Goal: Transaction & Acquisition: Purchase product/service

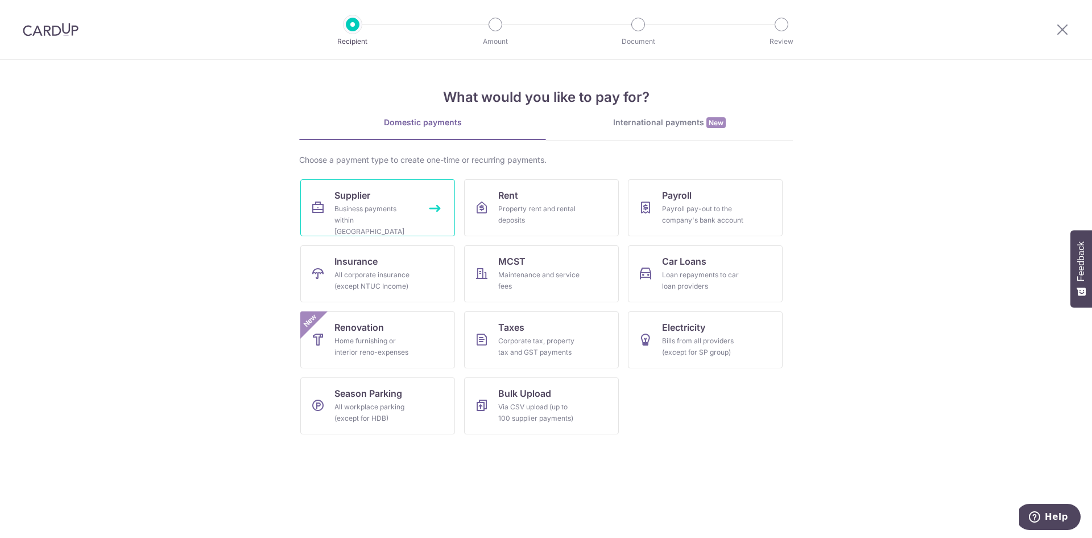
click at [350, 196] on span "Supplier" at bounding box center [352, 195] width 36 height 14
click at [397, 290] on div "All corporate insurance (except NTUC Income)" at bounding box center [375, 280] width 82 height 23
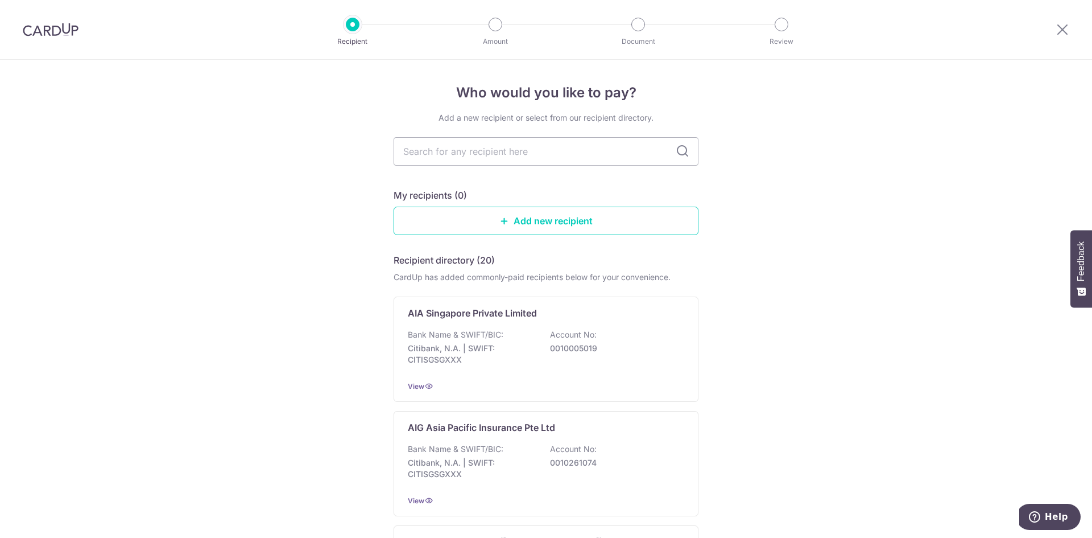
drag, startPoint x: 523, startPoint y: 151, endPoint x: 560, endPoint y: 184, distance: 49.6
click at [523, 151] on input "text" at bounding box center [546, 151] width 305 height 28
click at [492, 162] on input "text" at bounding box center [546, 151] width 305 height 28
type input "msig"
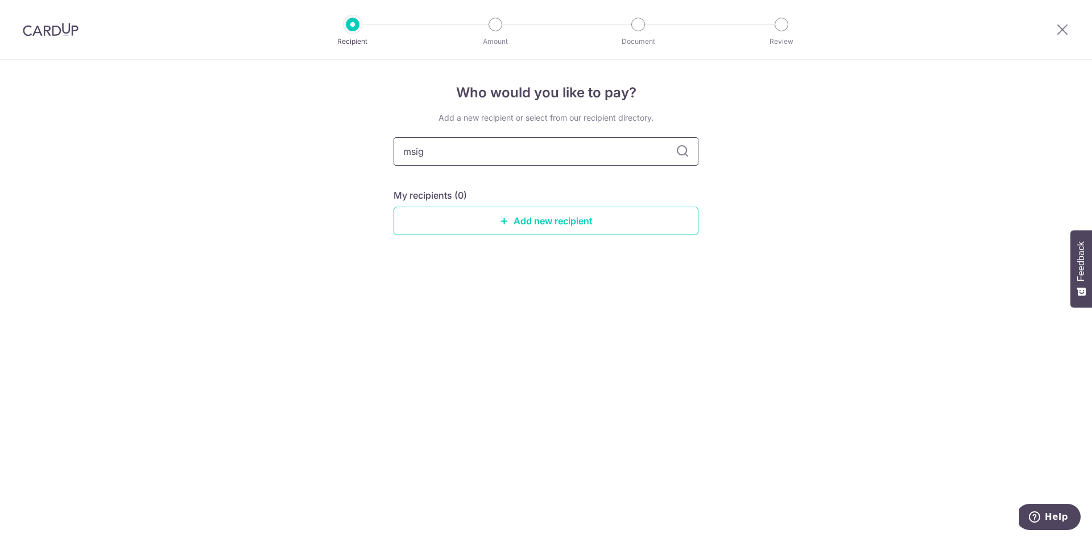
drag, startPoint x: 665, startPoint y: 153, endPoint x: 696, endPoint y: 156, distance: 31.4
click at [670, 153] on input "msig" at bounding box center [546, 151] width 305 height 28
click at [696, 156] on input "msig" at bounding box center [546, 151] width 305 height 28
click at [686, 155] on icon at bounding box center [683, 151] width 14 height 14
click at [684, 151] on icon at bounding box center [683, 151] width 14 height 14
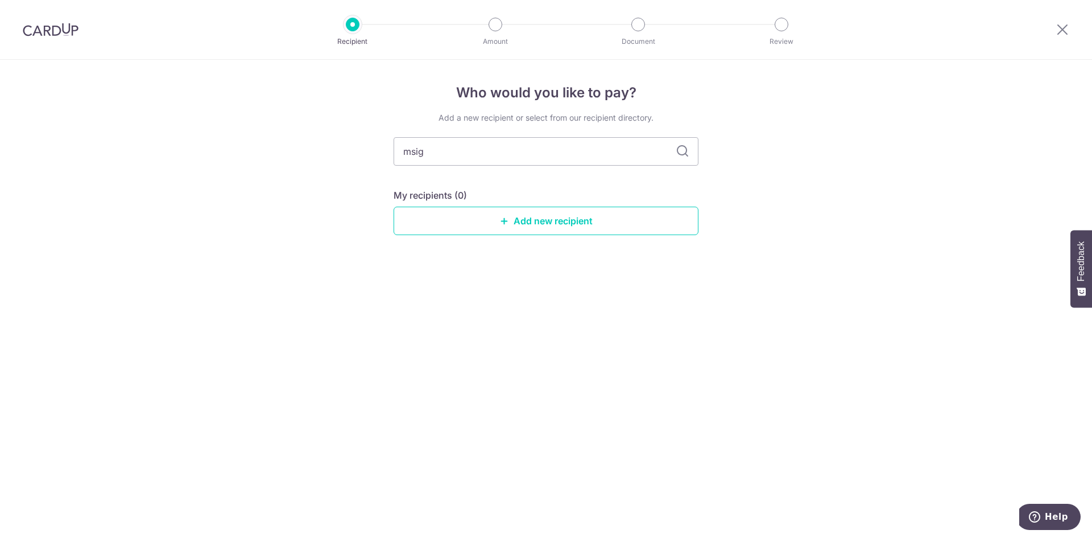
click at [828, 163] on div "Who would you like to pay? Add a new recipient or select from our recipient dir…" at bounding box center [546, 299] width 1092 height 478
click at [584, 152] on input "msig" at bounding box center [546, 151] width 305 height 28
click at [800, 279] on div "Who would you like to pay? Add a new recipient or select from our recipient dir…" at bounding box center [546, 299] width 1092 height 478
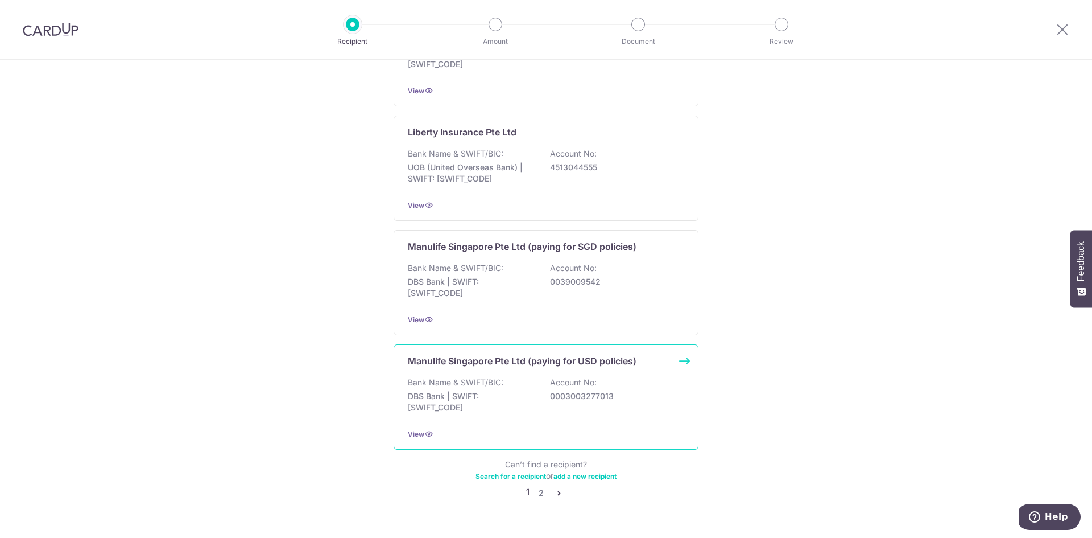
scroll to position [1016, 0]
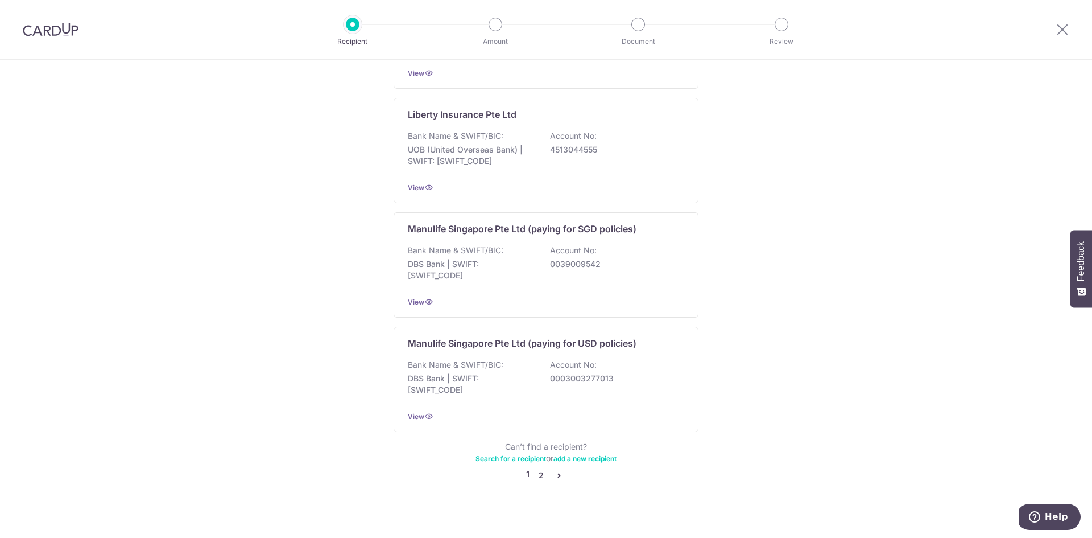
click at [535, 468] on link "2" at bounding box center [541, 475] width 14 height 14
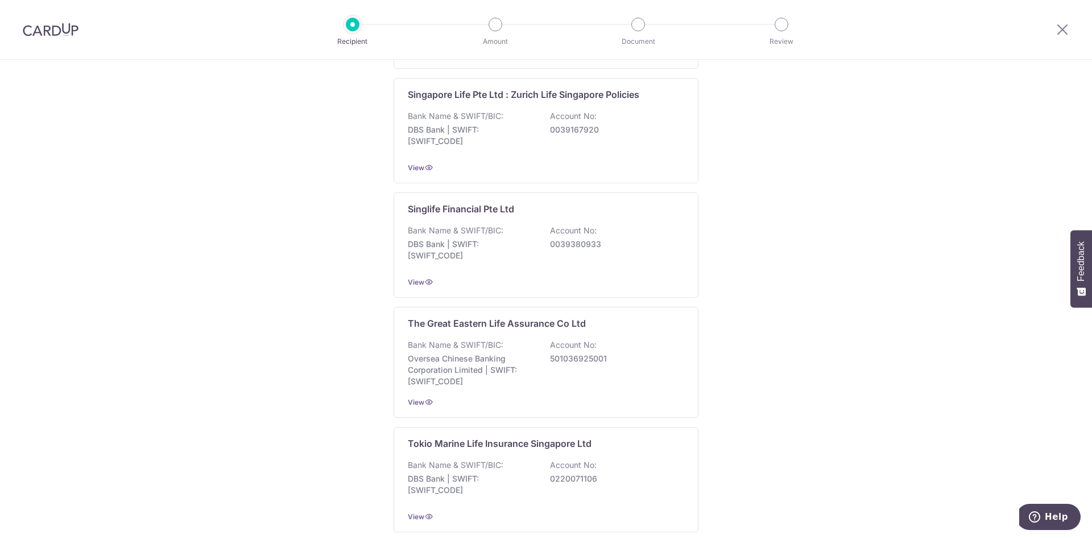
scroll to position [1022, 0]
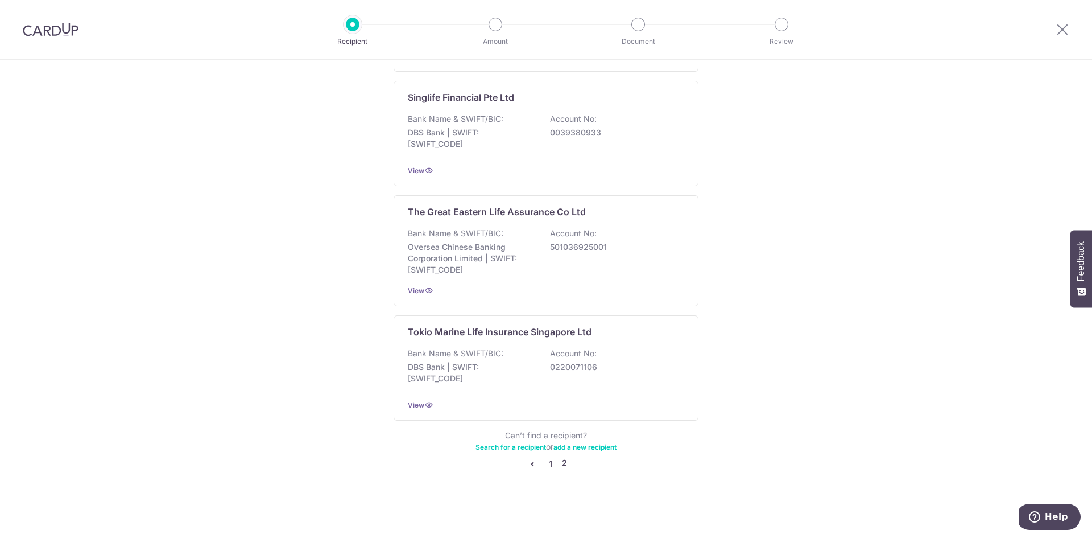
click at [549, 468] on link "1" at bounding box center [551, 464] width 14 height 14
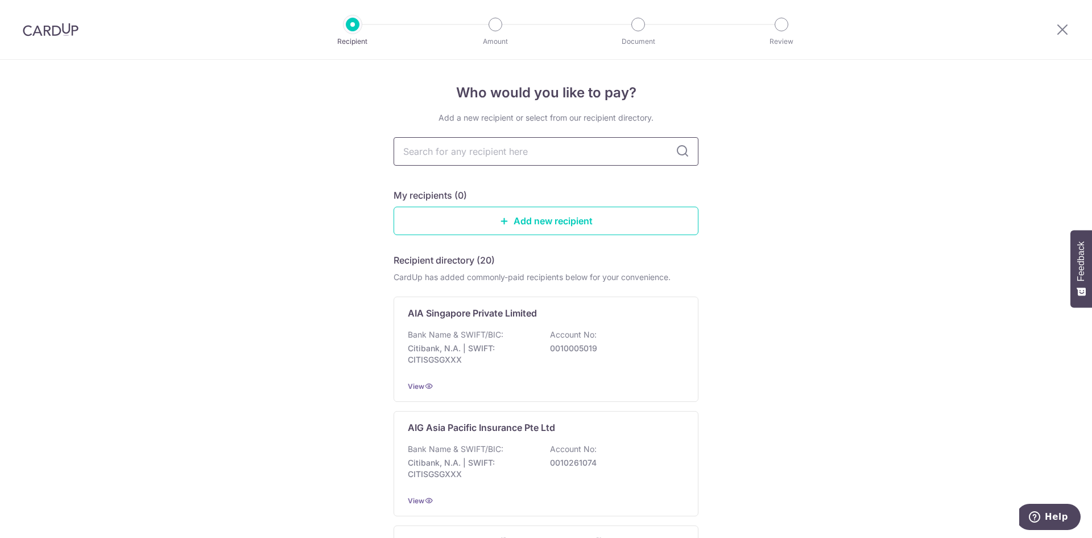
click at [547, 160] on input "text" at bounding box center [546, 151] width 305 height 28
type input "MSIG"
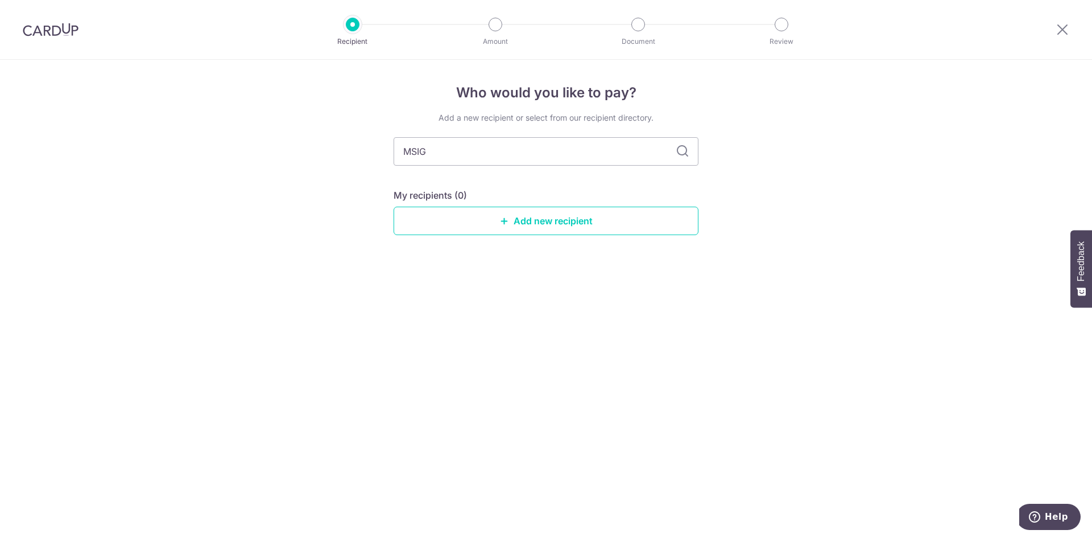
click at [539, 204] on div "My recipients (0) Add new recipient" at bounding box center [546, 211] width 305 height 47
click at [543, 221] on link "Add new recipient" at bounding box center [546, 220] width 305 height 28
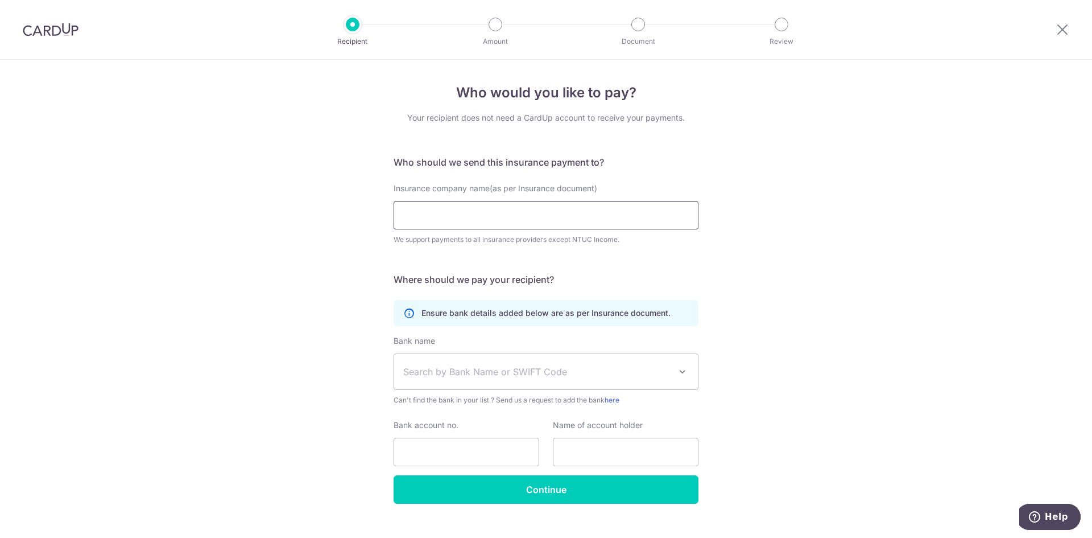
drag, startPoint x: 502, startPoint y: 208, endPoint x: 509, endPoint y: 213, distance: 8.5
click at [502, 208] on input "Insurance company name(as per Insurance document)" at bounding box center [546, 215] width 305 height 28
click at [688, 250] on div "Insurance company name(as per Insurance document) MSIG We support payments to a…" at bounding box center [546, 221] width 319 height 76
click at [195, 320] on div "Who would you like to pay? Your recipient does not need a CardUp account to rec…" at bounding box center [546, 308] width 1092 height 497
click at [509, 223] on input "MSIG" at bounding box center [546, 215] width 305 height 28
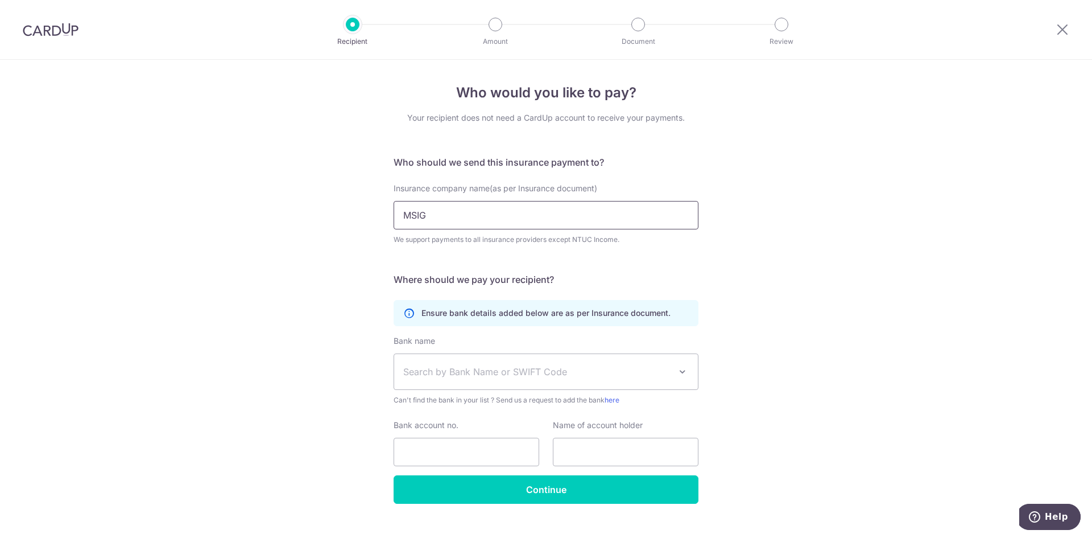
click at [509, 223] on input "MSIG" at bounding box center [546, 215] width 305 height 28
paste input ":75#5.&01.*-;7'.(,!1-<$-)=$>)"
type input ":75#5.&01.*-;7'.(,!1-<$-)=$>)"
click at [747, 253] on div "Who would you like to pay? Your recipient does not need a CardUp account to rec…" at bounding box center [546, 308] width 1092 height 497
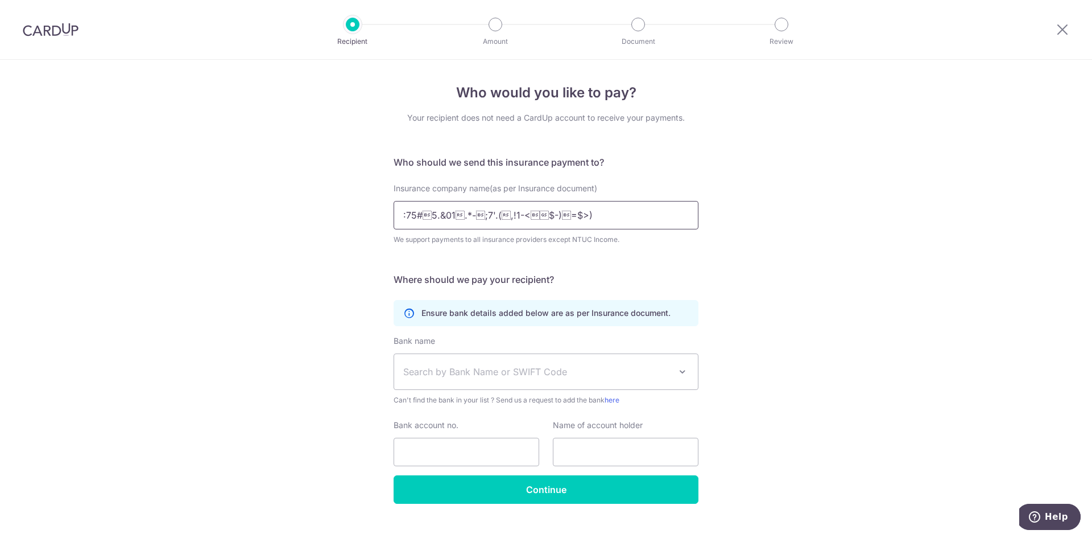
drag, startPoint x: 615, startPoint y: 223, endPoint x: 303, endPoint y: 221, distance: 312.3
click at [303, 221] on div "Who would you like to pay? Your recipient does not need a CardUp account to rec…" at bounding box center [546, 308] width 1092 height 497
paste input ":75#5.&01.*-;7'.(,!1-<$-)=$>)"
click at [719, 206] on div "Who would you like to pay? Your recipient does not need a CardUp account to rec…" at bounding box center [546, 308] width 1092 height 497
click at [571, 211] on input ":75#5.&01.*-;7'.(,!1-<$-)=$>)" at bounding box center [546, 215] width 305 height 28
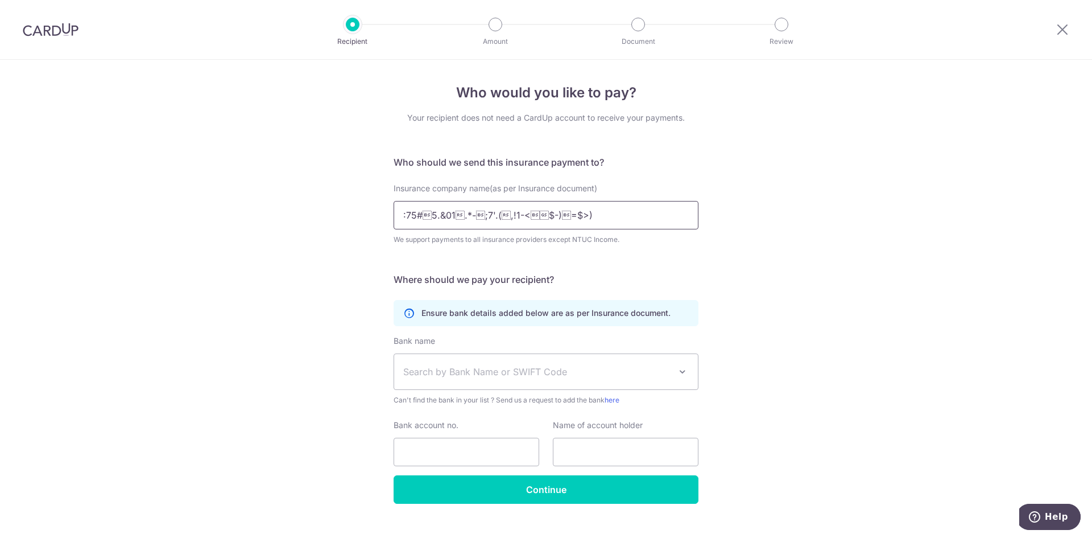
click at [571, 211] on input ":75#5.&01.*-;7'.(,!1-<$-)=$>)" at bounding box center [546, 215] width 305 height 28
type input "\"
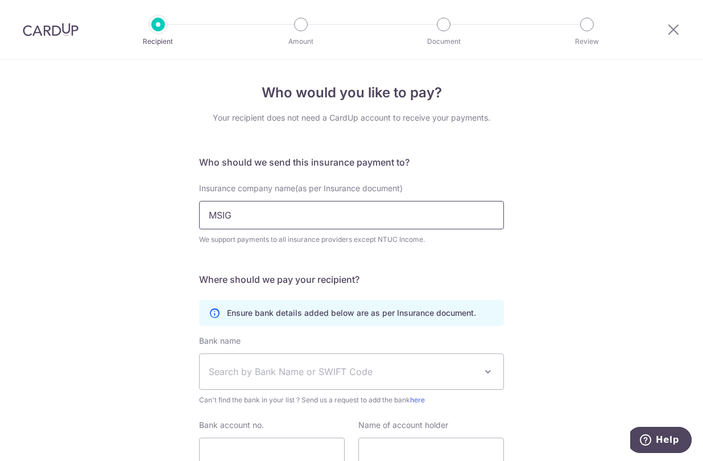
click at [307, 216] on input "MSIG" at bounding box center [351, 215] width 305 height 28
paste input ":75#5.&01.*-;7'.(,!1-<$-)=$>)"
drag, startPoint x: 231, startPoint y: 213, endPoint x: 753, endPoint y: 242, distance: 522.4
click at [703, 242] on html "Recipient Amount Document Review Who would you like to pay? Your recipient does…" at bounding box center [351, 230] width 703 height 461
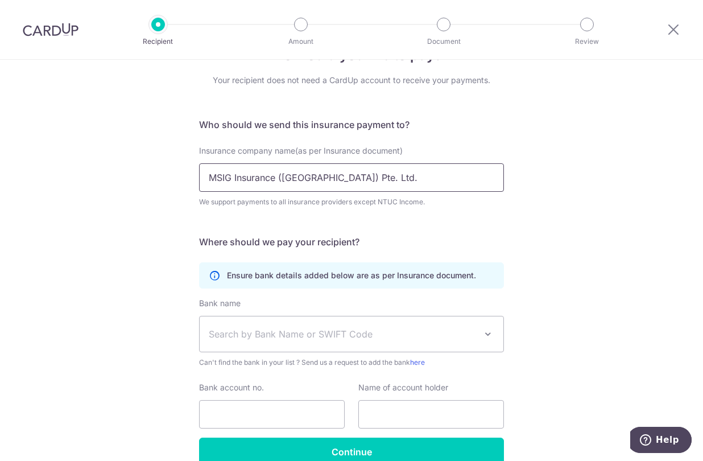
scroll to position [57, 0]
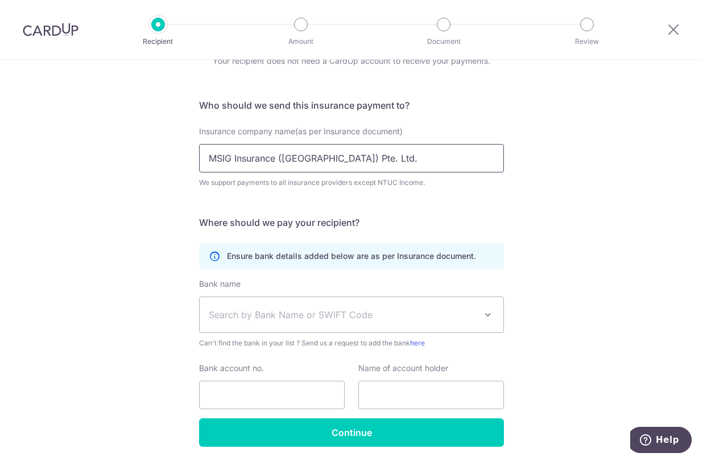
type input "MSIG Insurance (Singapore) Pte. Ltd."
click at [577, 313] on div "Who would you like to pay? Your recipient does not need a CardUp account to rec…" at bounding box center [351, 251] width 703 height 497
click at [370, 295] on div "Bank name Select Bank UBS AG ANEXT BANK PTE LTD Australia & New Zealand Banking…" at bounding box center [351, 313] width 305 height 71
click at [474, 316] on span "Search by Bank Name or SWIFT Code" at bounding box center [352, 314] width 304 height 35
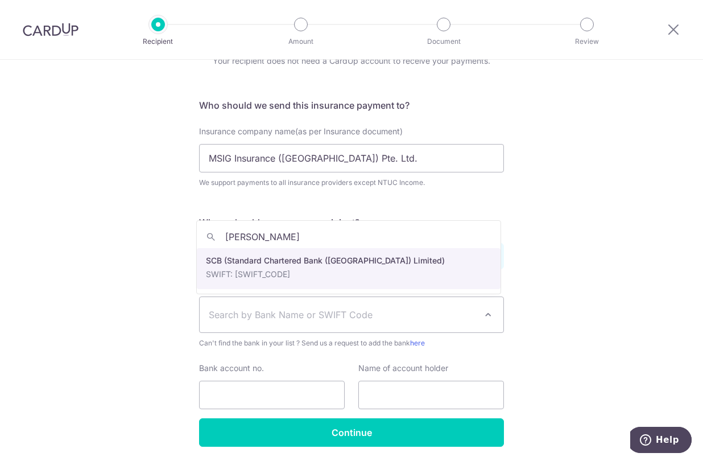
type input "stan"
select select "14"
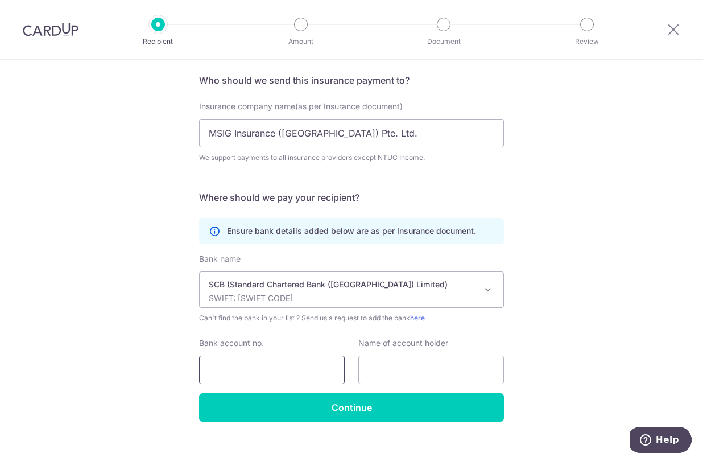
scroll to position [96, 0]
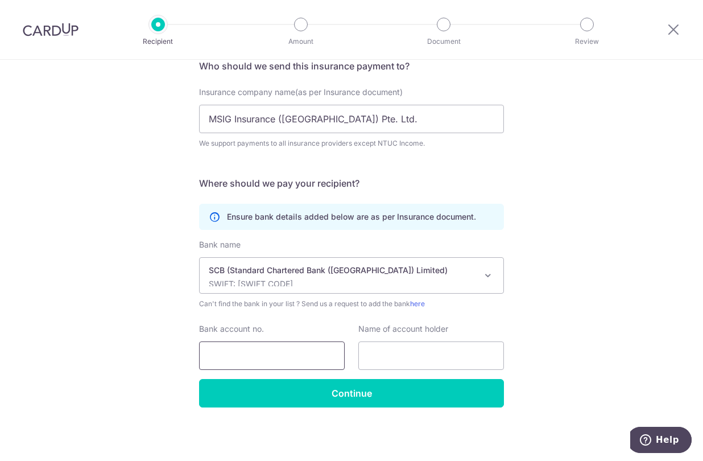
click at [269, 352] on input "Bank account no." at bounding box center [272, 355] width 146 height 28
drag, startPoint x: 320, startPoint y: 336, endPoint x: 319, endPoint y: 346, distance: 9.8
click at [320, 336] on div "Bank account no." at bounding box center [272, 346] width 146 height 47
drag, startPoint x: 319, startPoint y: 346, endPoint x: 328, endPoint y: 350, distance: 9.9
click at [319, 346] on input "Bank account no." at bounding box center [272, 355] width 146 height 28
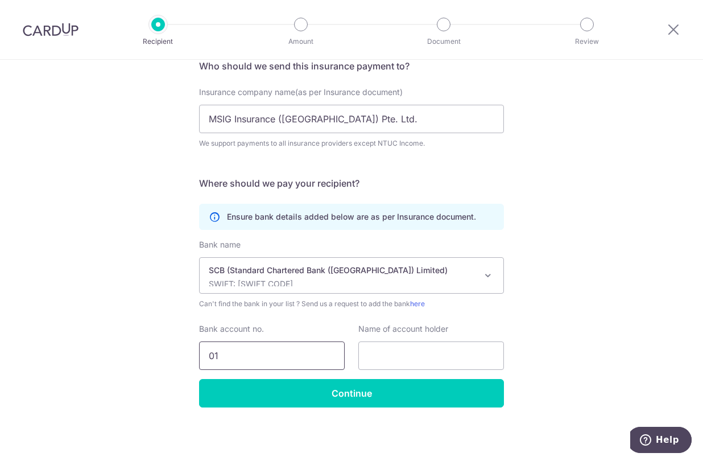
type input "0"
type input "0101343256"
click at [488, 342] on input "text" at bounding box center [431, 355] width 146 height 28
type input "S"
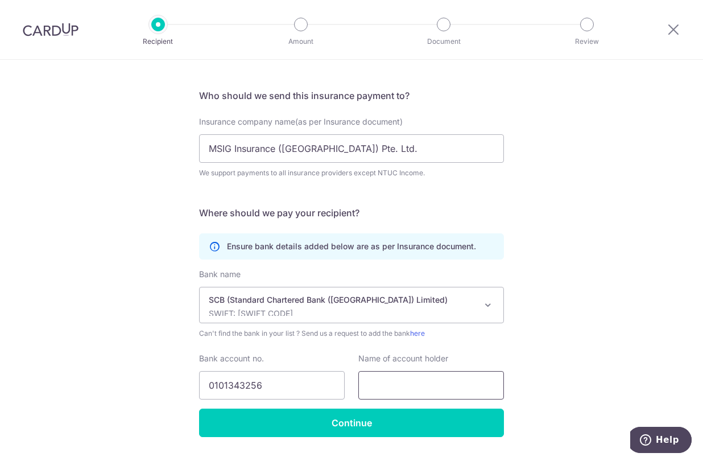
scroll to position [0, 0]
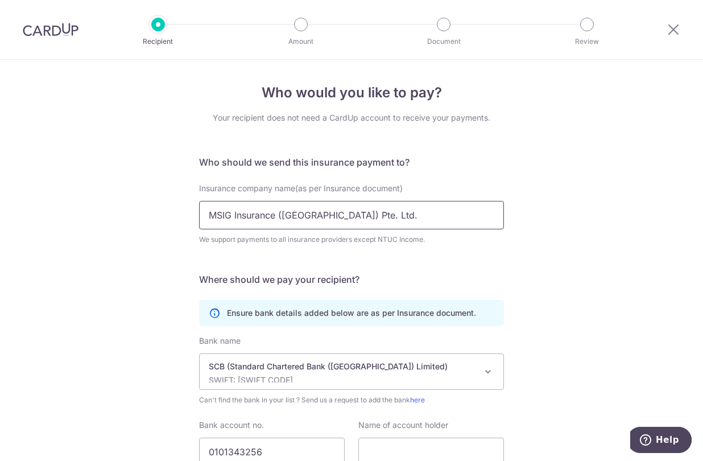
click at [330, 206] on input "MSIG Insurance ([GEOGRAPHIC_DATA]) Pte. Ltd." at bounding box center [351, 215] width 305 height 28
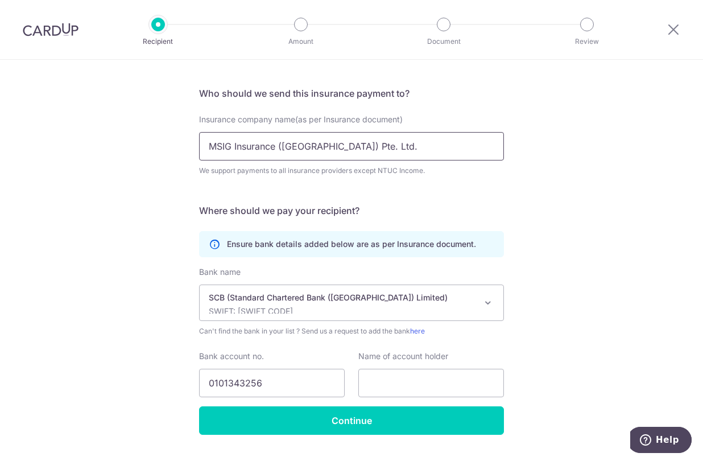
scroll to position [96, 0]
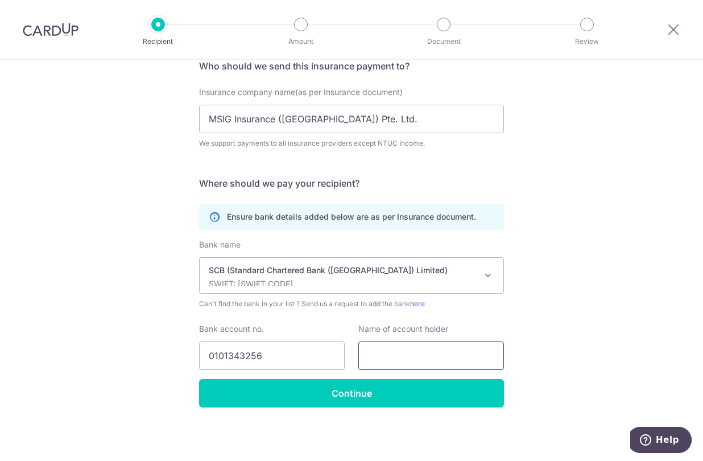
click at [398, 361] on input "text" at bounding box center [431, 355] width 146 height 28
paste input "MSIG Insurance (Singapore) Pte. Ltd."
type input "MSIG Insurance (Singapore) Pte. Ltd."
click at [268, 356] on input "0101343256" at bounding box center [272, 355] width 146 height 28
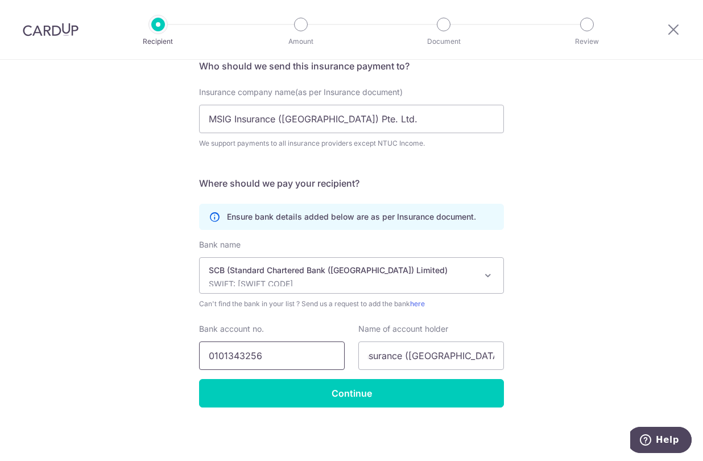
scroll to position [0, 0]
click at [217, 358] on input "0101343256" at bounding box center [272, 355] width 146 height 28
type input "01-013-4325-6"
click at [325, 407] on div "Who would you like to pay? Your recipient does not need a CardUp account to rec…" at bounding box center [351, 212] width 703 height 497
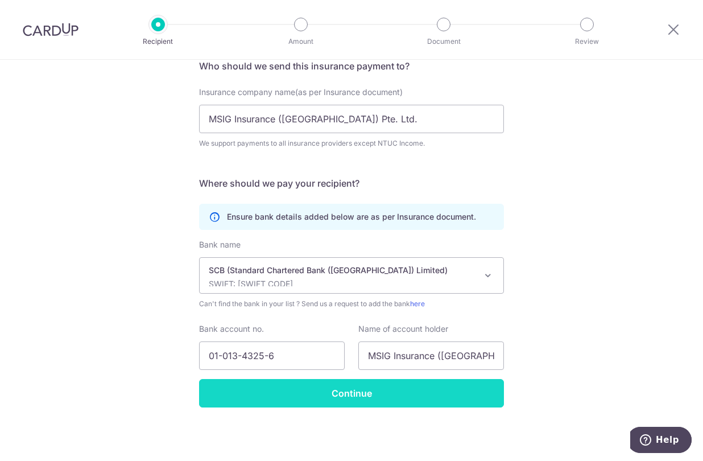
click at [410, 389] on input "Continue" at bounding box center [351, 393] width 305 height 28
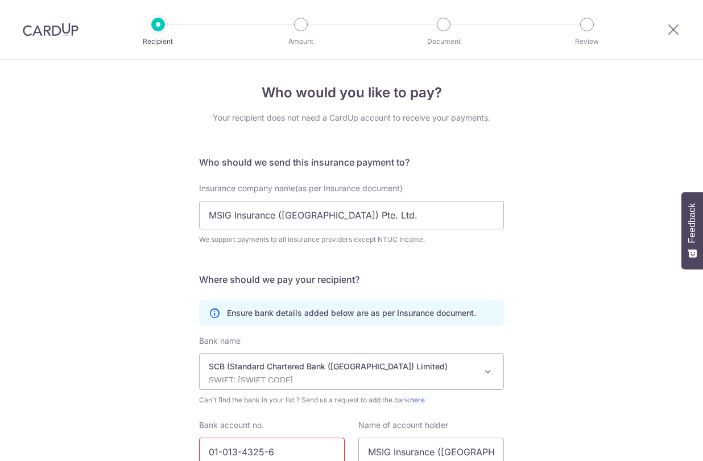
scroll to position [123, 0]
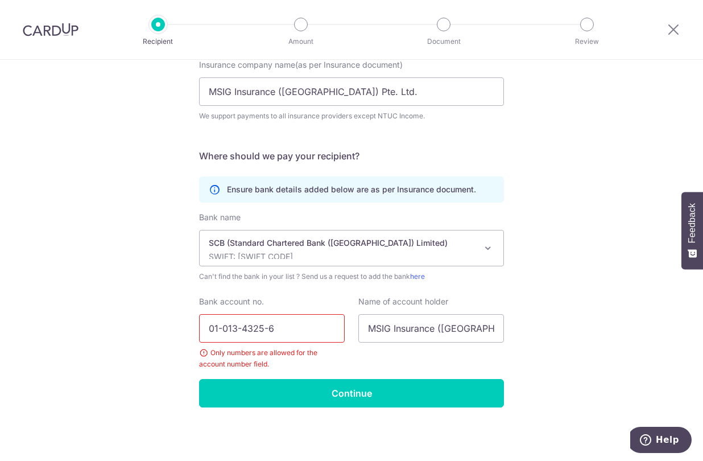
click at [266, 328] on input "01-013-4325-6" at bounding box center [272, 328] width 146 height 28
type input "0101343256"
click at [402, 420] on div "Who would you like to pay? Your recipient does not need a CardUp account to rec…" at bounding box center [351, 198] width 703 height 524
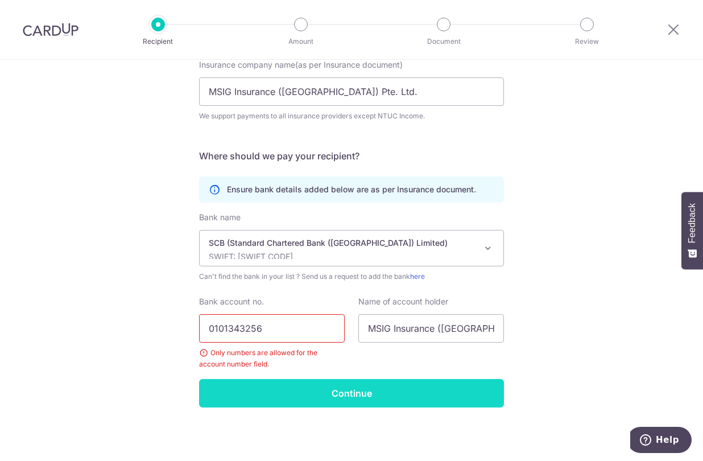
click at [382, 399] on input "Continue" at bounding box center [351, 393] width 305 height 28
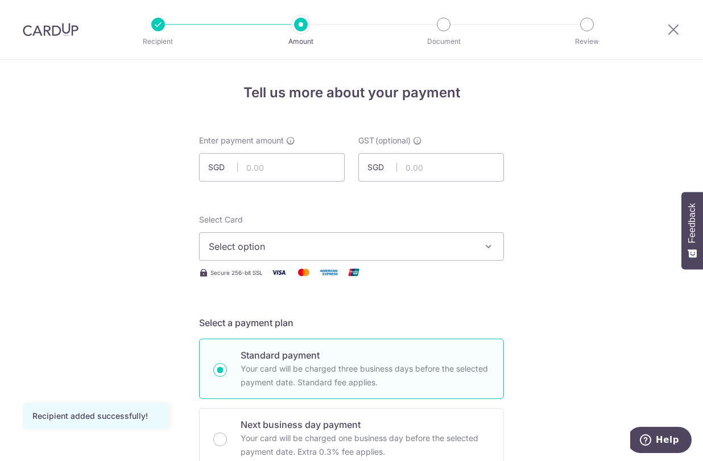
click at [274, 176] on input "text" at bounding box center [272, 167] width 146 height 28
click at [257, 168] on input "text" at bounding box center [272, 167] width 146 height 28
click at [301, 169] on input "text" at bounding box center [272, 167] width 146 height 28
type input "1,362.50"
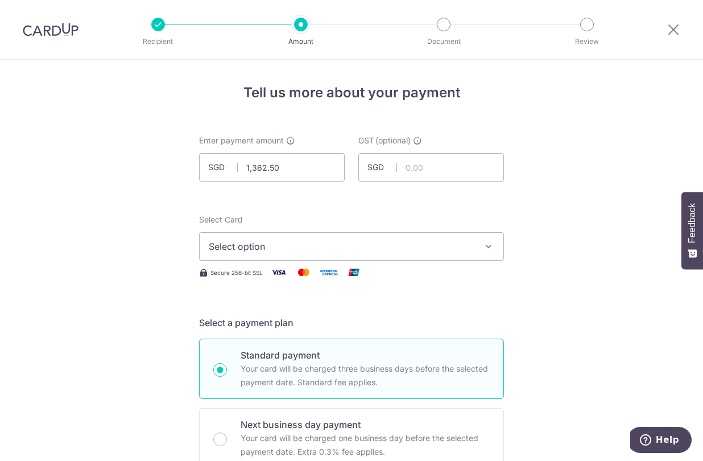
click at [316, 252] on span "Select option" at bounding box center [341, 246] width 265 height 14
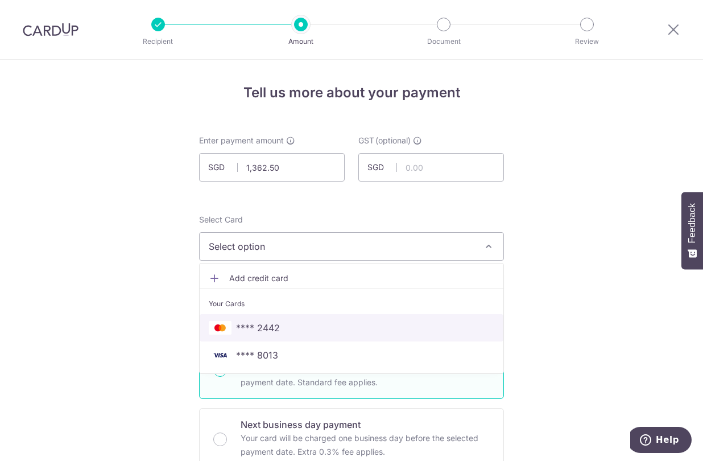
click at [357, 326] on span "**** 2442" at bounding box center [352, 328] width 286 height 14
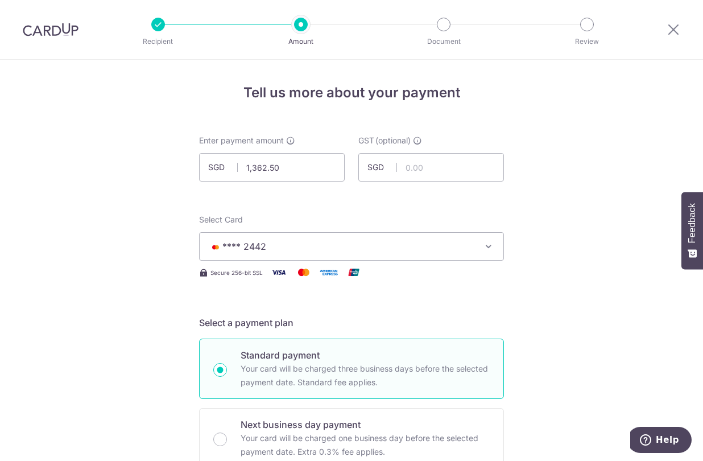
click at [386, 252] on span "**** 2442" at bounding box center [341, 246] width 265 height 14
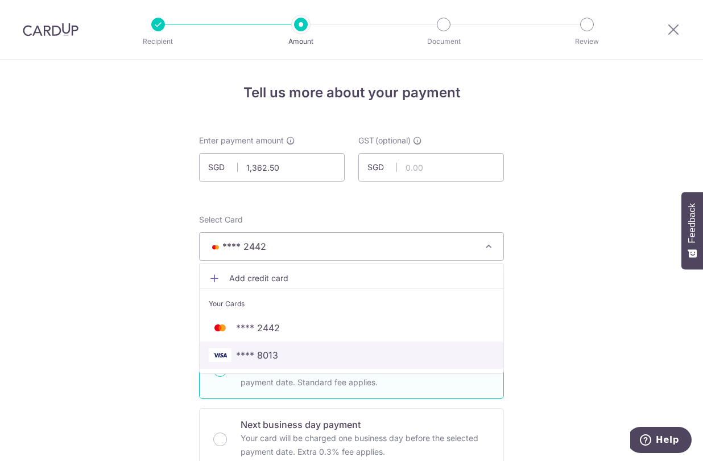
click at [315, 352] on span "**** 8013" at bounding box center [352, 355] width 286 height 14
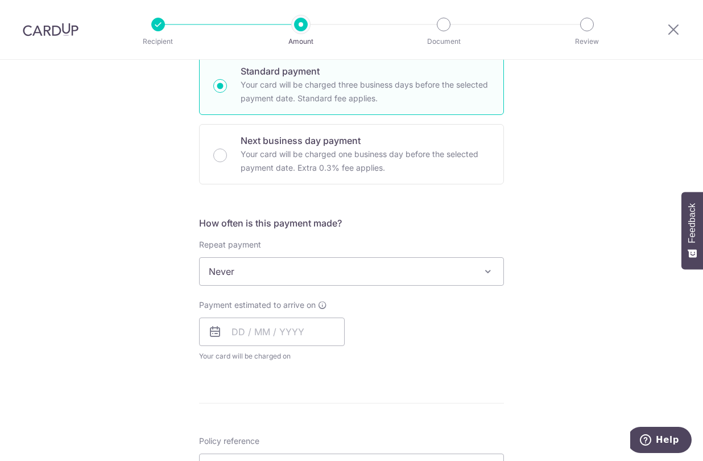
scroll to position [284, 0]
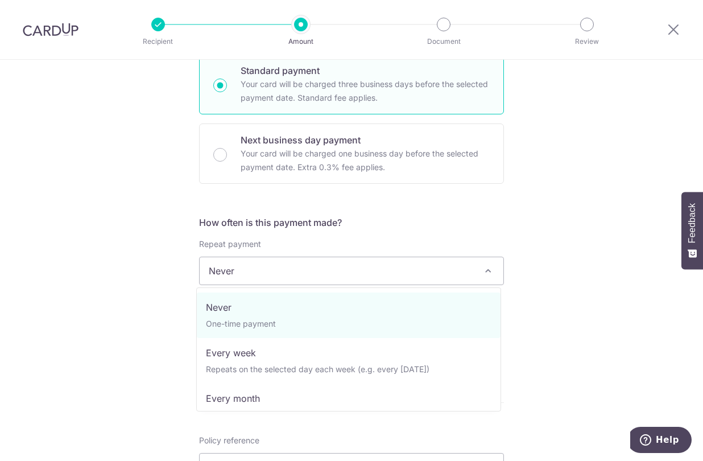
click at [333, 273] on span "Never" at bounding box center [352, 270] width 304 height 27
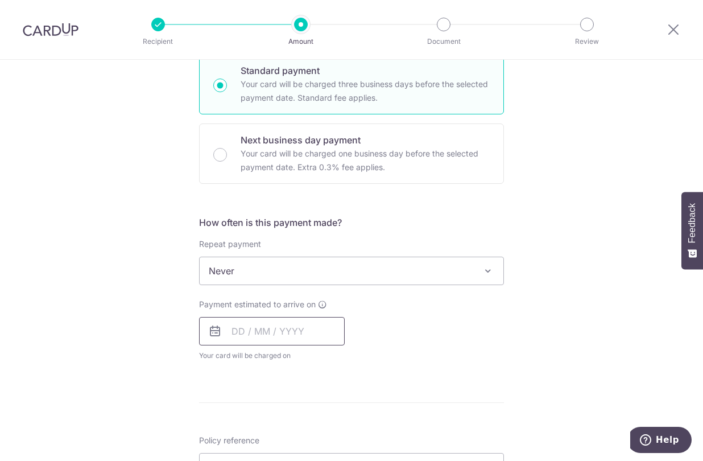
click at [294, 334] on input "text" at bounding box center [272, 331] width 146 height 28
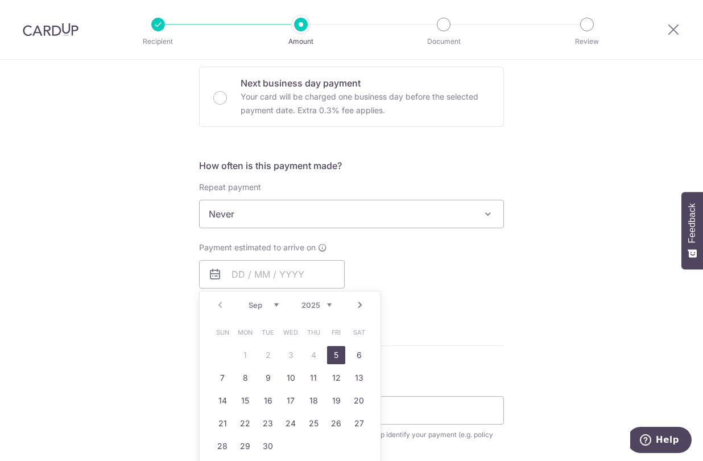
click at [334, 349] on link "5" at bounding box center [336, 355] width 18 height 18
type input "05/09/2025"
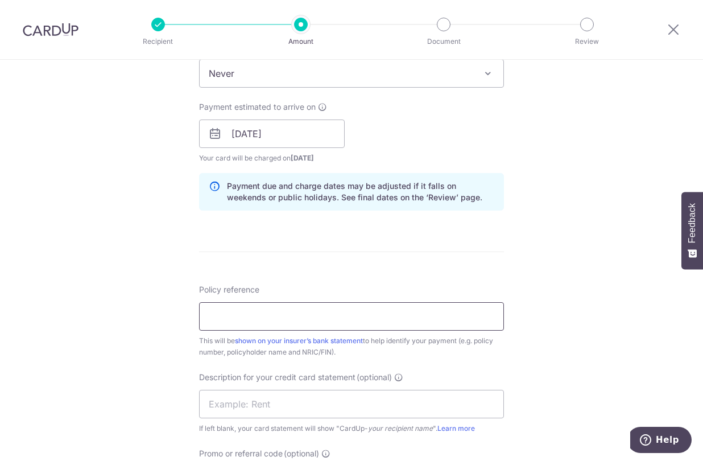
scroll to position [512, 0]
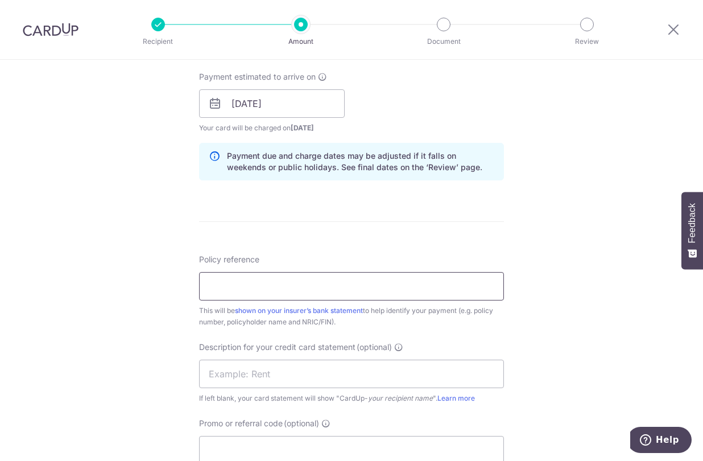
click at [441, 288] on input "Policy reference" at bounding box center [351, 286] width 305 height 28
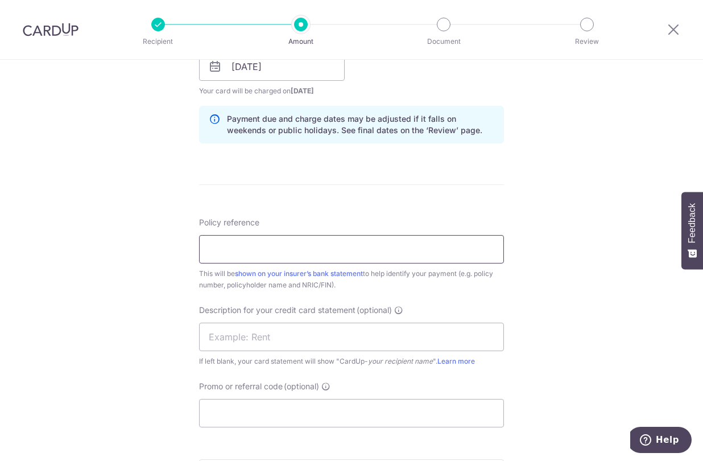
scroll to position [569, 0]
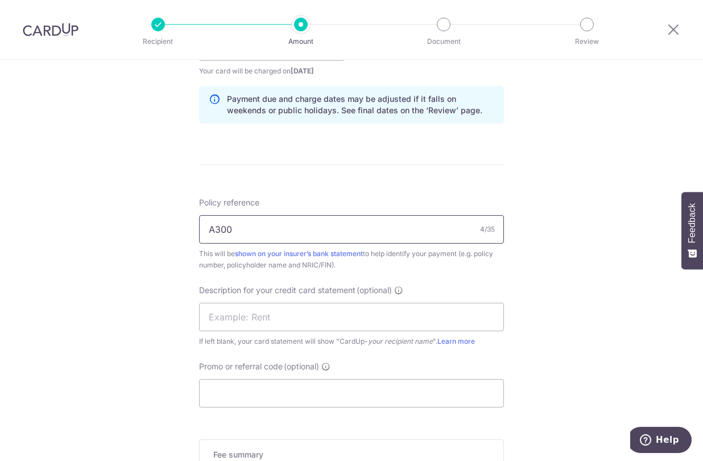
click at [344, 230] on input "A300" at bounding box center [351, 229] width 305 height 28
paste input "DI''IIL$%5OJV"
click at [294, 235] on input "A300" at bounding box center [351, 229] width 305 height 28
click at [298, 231] on input "A300" at bounding box center [351, 229] width 305 height 28
type input "A300339215 PLY"
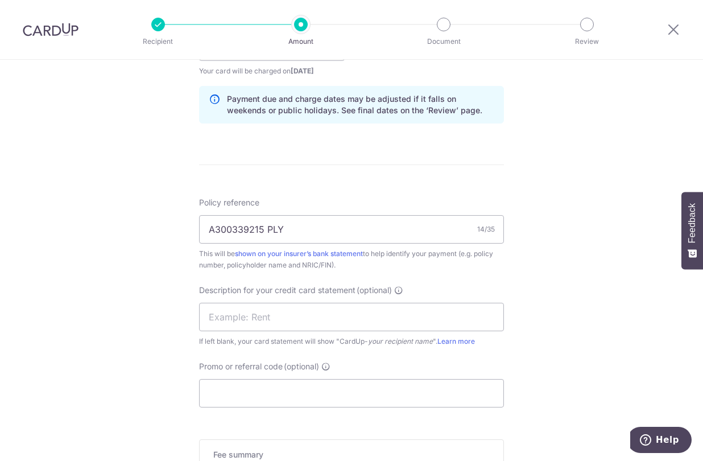
click at [639, 327] on div "Tell us more about your payment Enter payment amount SGD 1,362.50 1362.50 GST (…" at bounding box center [351, 67] width 703 height 1152
click at [499, 308] on input "text" at bounding box center [351, 317] width 305 height 28
click at [353, 324] on input "text" at bounding box center [351, 317] width 305 height 28
click at [559, 282] on div "Tell us more about your payment Enter payment amount SGD 1,362.50 1362.50 GST (…" at bounding box center [351, 67] width 703 height 1152
click at [466, 317] on input "text" at bounding box center [351, 317] width 305 height 28
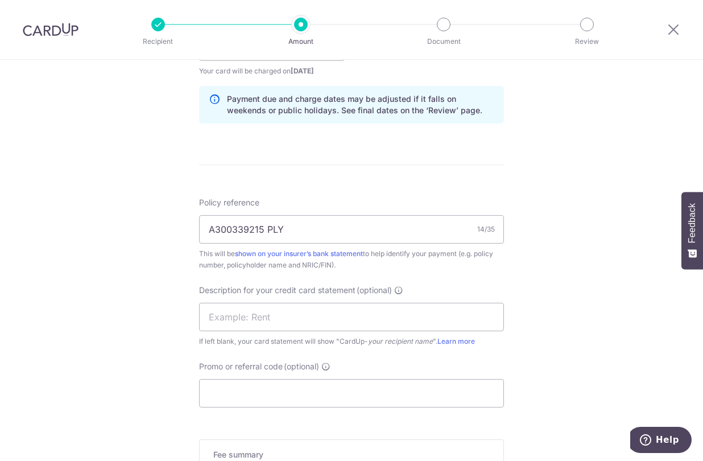
click at [651, 313] on div "Tell us more about your payment Enter payment amount SGD 1,362.50 1362.50 GST (…" at bounding box center [351, 67] width 703 height 1152
click at [431, 325] on input "text" at bounding box center [351, 317] width 305 height 28
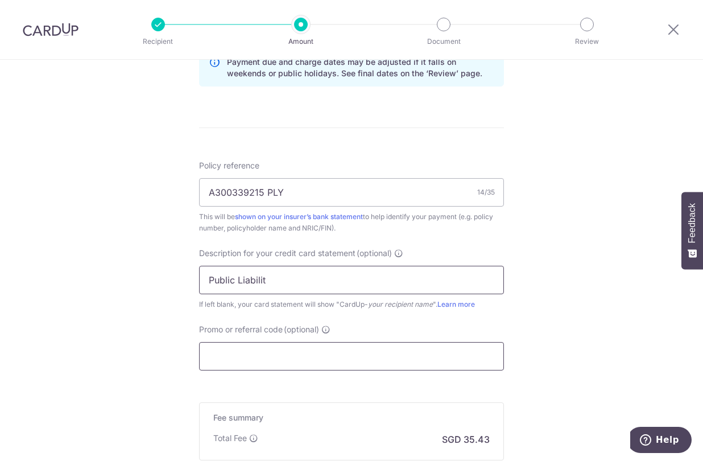
scroll to position [626, 0]
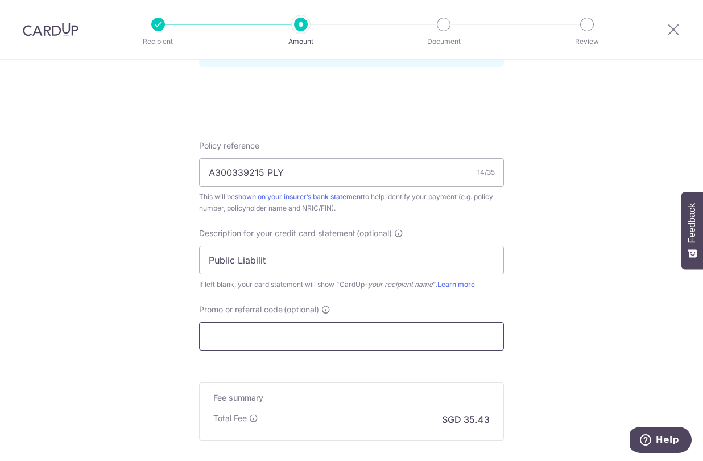
click at [439, 341] on input "Promo or referral code (optional)" at bounding box center [351, 336] width 305 height 28
click at [337, 265] on input "Public Liabilit" at bounding box center [351, 260] width 305 height 28
click at [336, 265] on input "Public Liabilit" at bounding box center [351, 260] width 305 height 28
click at [335, 264] on input "Public Liabilit" at bounding box center [351, 260] width 305 height 28
type input "P"
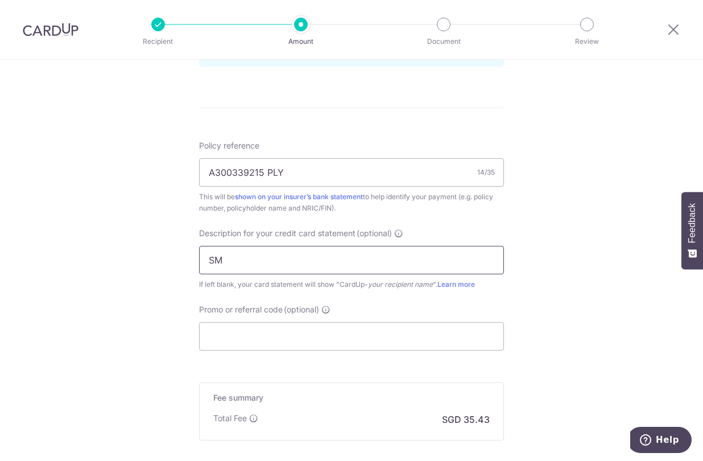
type input "S"
type input "MSIG PL"
click at [375, 325] on input "Promo or referral code (optional)" at bounding box center [351, 336] width 305 height 28
click at [321, 338] on input "Promo or referral code (optional)" at bounding box center [351, 336] width 305 height 28
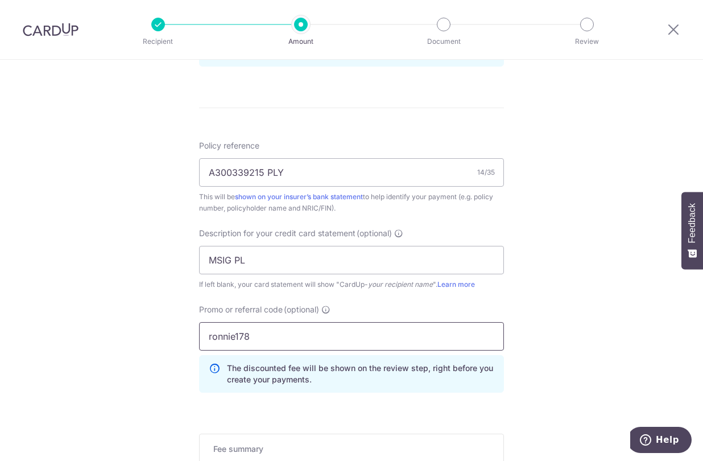
type input "ronnie178"
click at [579, 298] on div "Tell us more about your payment Enter payment amount SGD 1,362.50 1362.50 GST (…" at bounding box center [351, 35] width 703 height 1203
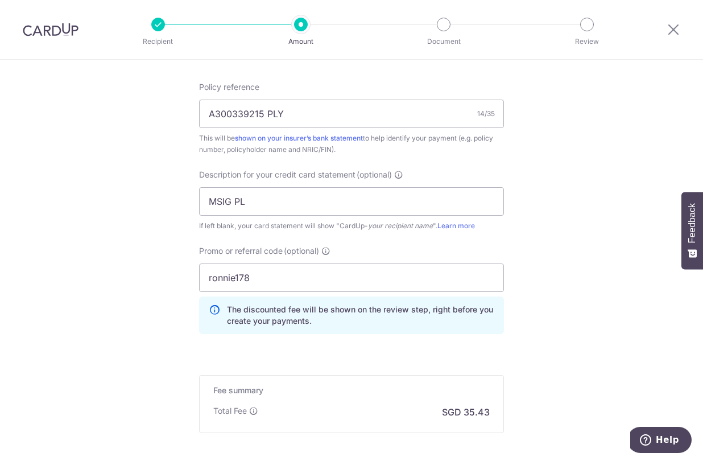
scroll to position [740, 0]
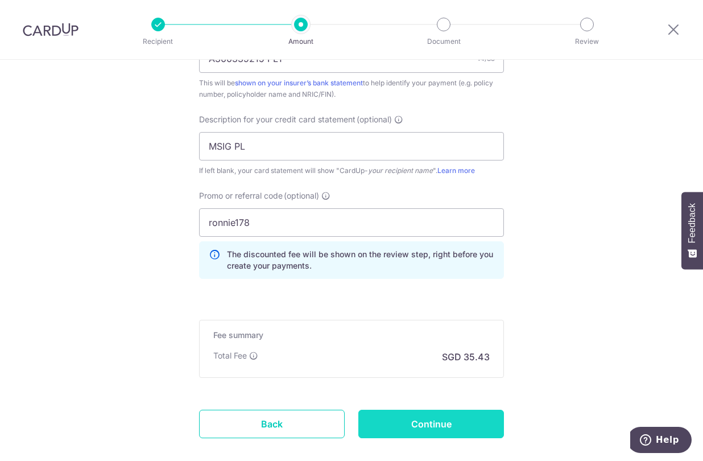
click at [462, 433] on input "Continue" at bounding box center [431, 424] width 146 height 28
type input "Create Schedule"
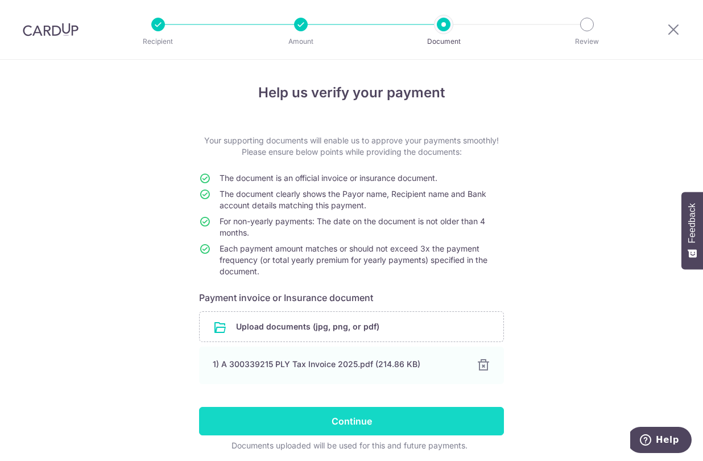
click at [373, 408] on input "Continue" at bounding box center [351, 421] width 305 height 28
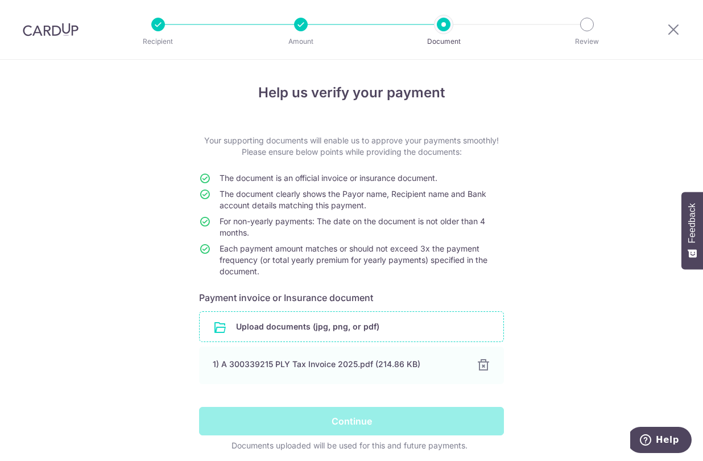
scroll to position [23, 0]
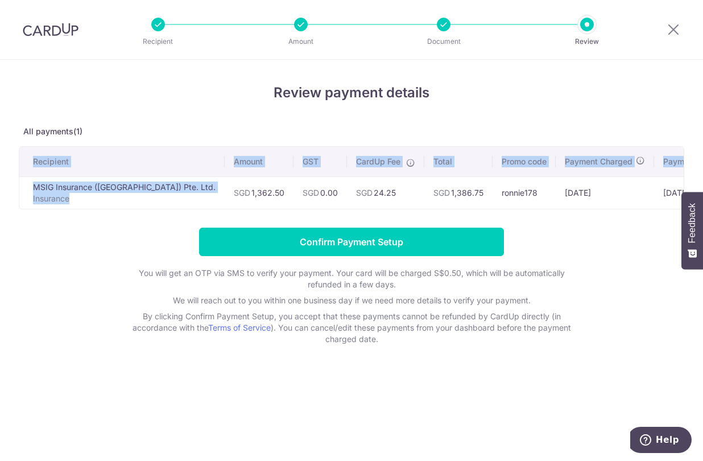
drag, startPoint x: 150, startPoint y: 212, endPoint x: 217, endPoint y: 221, distance: 67.1
click at [217, 221] on div "Review payment details All payments(1) Recipient Amount GST CardUp Fee Total Pr…" at bounding box center [352, 213] width 666 height 262
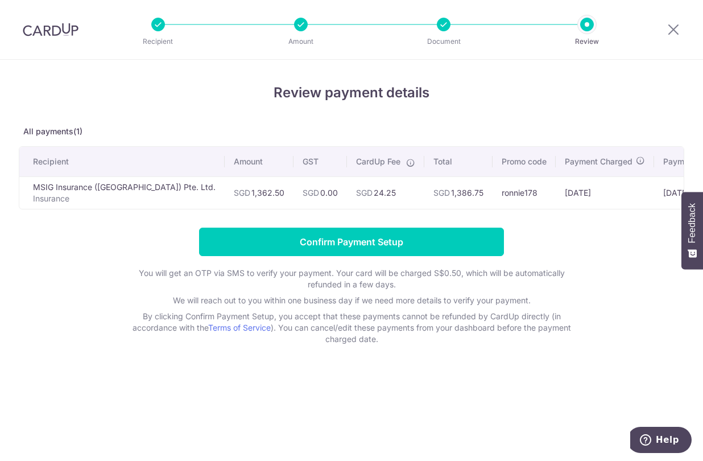
click at [72, 222] on div "Review payment details All payments(1) Recipient Amount GST CardUp Fee Total Pr…" at bounding box center [352, 213] width 666 height 262
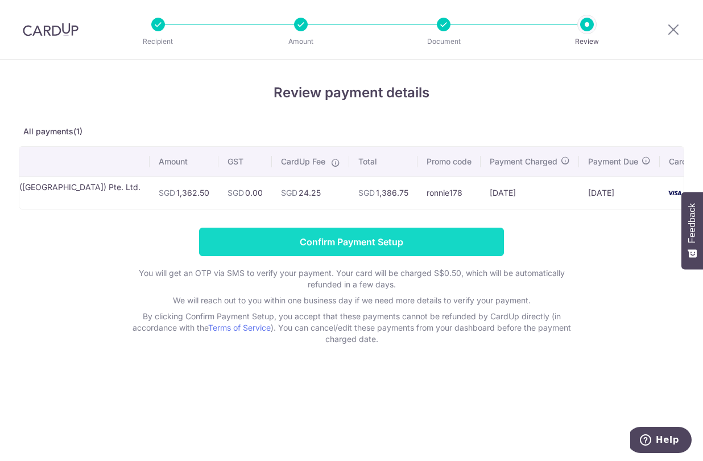
click at [403, 242] on input "Confirm Payment Setup" at bounding box center [351, 242] width 305 height 28
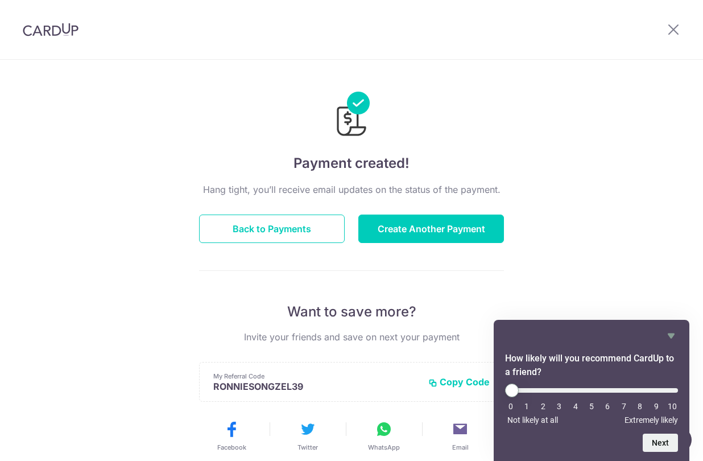
click at [596, 174] on div "Payment created! Hang tight, you’ll receive email updates on the status of the …" at bounding box center [351, 364] width 703 height 608
drag, startPoint x: 216, startPoint y: 214, endPoint x: 191, endPoint y: 214, distance: 25.6
click at [216, 214] on button "Back to Payments" at bounding box center [272, 228] width 146 height 28
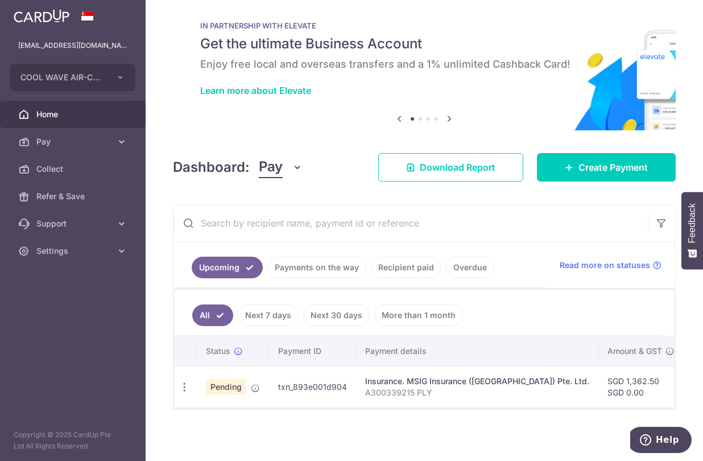
scroll to position [23, 0]
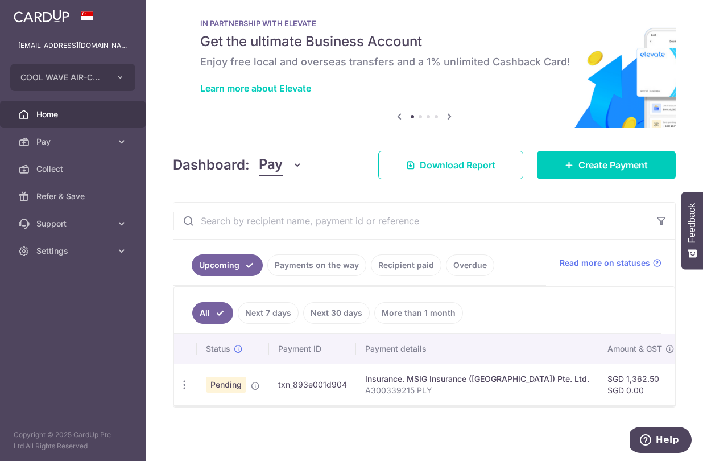
drag, startPoint x: 367, startPoint y: 395, endPoint x: 421, endPoint y: 397, distance: 53.5
click at [417, 397] on td "Insurance. MSIG Insurance (Singapore) Pte. Ltd. A300339215 PLY" at bounding box center [477, 385] width 242 height 42
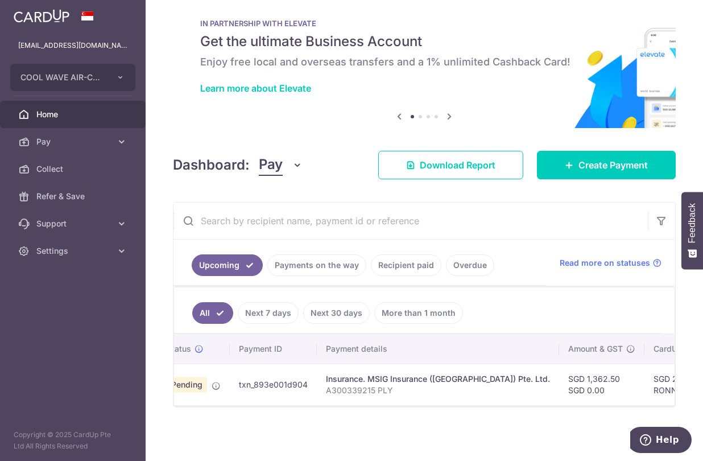
drag, startPoint x: 464, startPoint y: 414, endPoint x: 597, endPoint y: 422, distance: 132.8
click at [597, 422] on div "× Pause Schedule Pause all future payments in this series Pause just this one p…" at bounding box center [424, 230] width 557 height 461
drag, startPoint x: 474, startPoint y: 399, endPoint x: 637, endPoint y: 399, distance: 162.7
click at [637, 399] on tr "Update payment Cancel payment Pending txn_893e001d904 Insurance. MSIG Insurance…" at bounding box center [576, 385] width 882 height 42
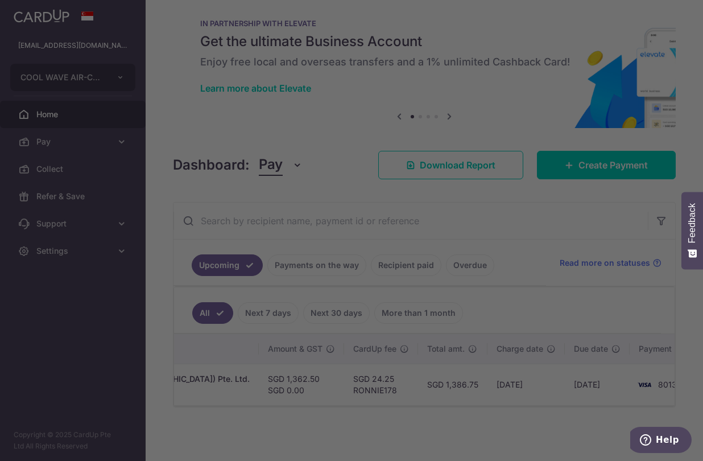
click at [530, 451] on div at bounding box center [355, 232] width 710 height 465
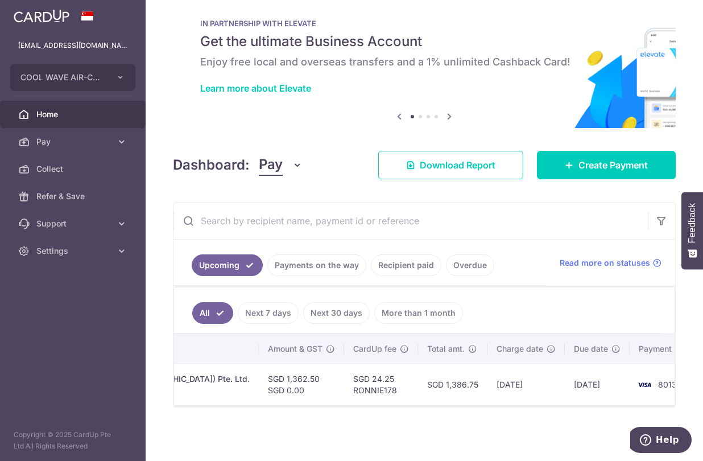
scroll to position [0, 0]
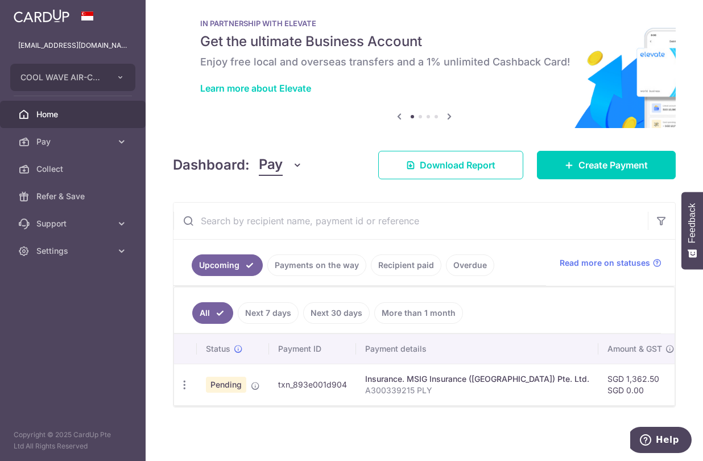
click at [338, 152] on div "Dashboard: Pay Pay Collect Download Report Create Payment" at bounding box center [424, 162] width 503 height 33
click at [595, 163] on span "Create Payment" at bounding box center [613, 165] width 69 height 14
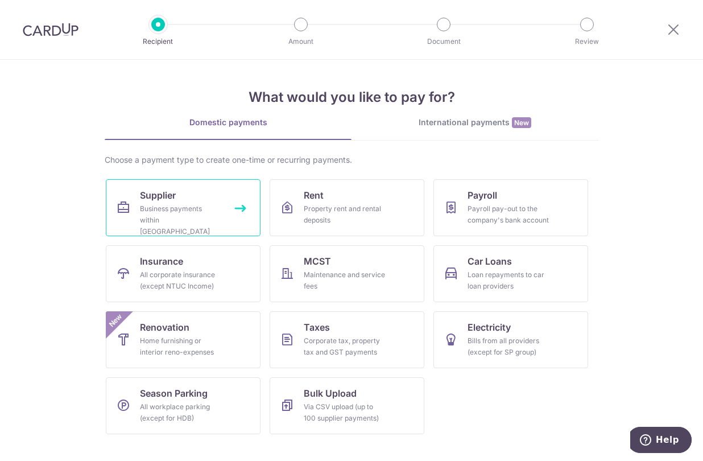
click at [167, 203] on link "Supplier Business payments within Singapore" at bounding box center [183, 207] width 155 height 57
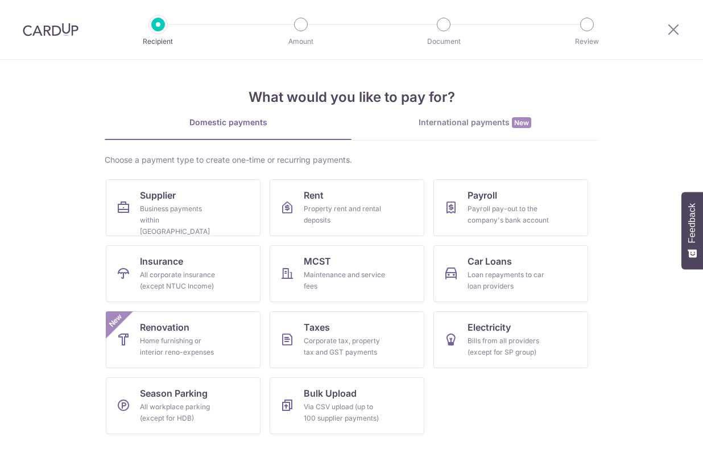
click at [183, 255] on span "Insurance" at bounding box center [161, 261] width 43 height 14
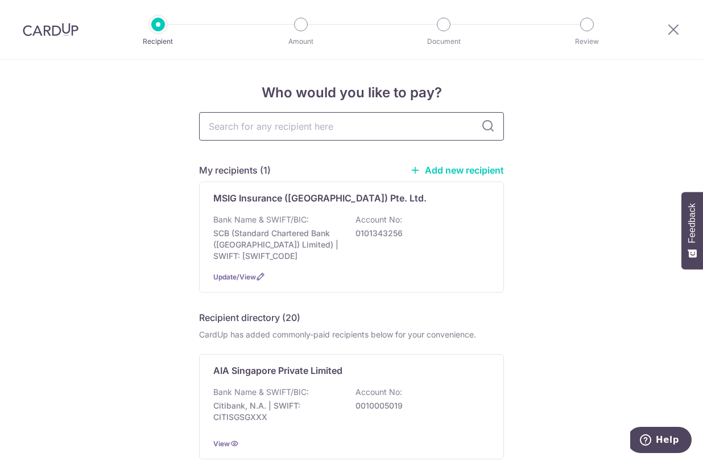
click at [311, 125] on input "text" at bounding box center [351, 126] width 305 height 28
drag, startPoint x: 592, startPoint y: 326, endPoint x: 583, endPoint y: 316, distance: 12.9
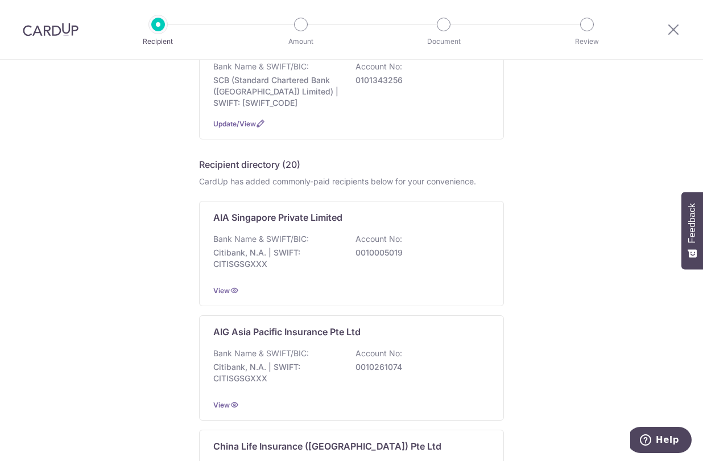
scroll to position [42, 0]
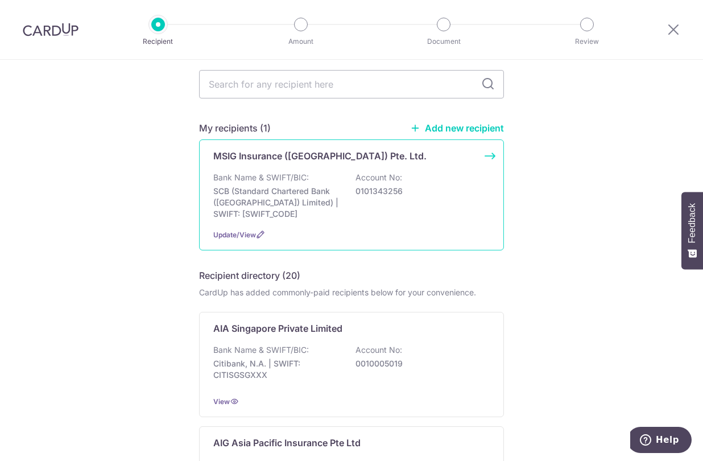
click at [323, 186] on p "SCB (Standard Chartered Bank ([GEOGRAPHIC_DATA]) Limited) | SWIFT: [SWIFT_CODE]" at bounding box center [276, 202] width 127 height 34
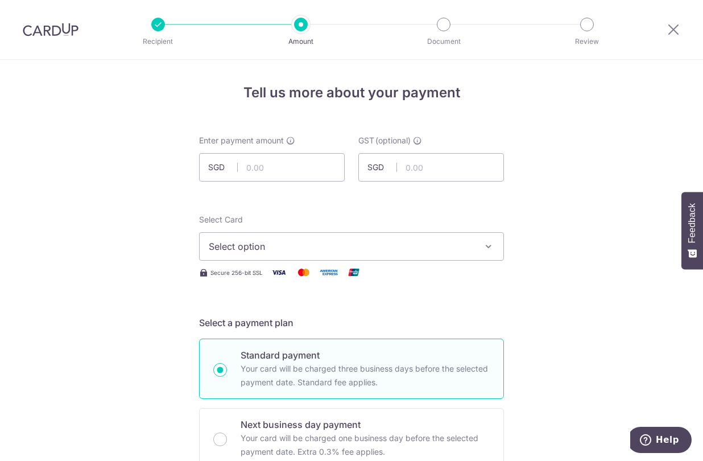
click at [159, 27] on div at bounding box center [158, 25] width 14 height 14
drag, startPoint x: 30, startPoint y: 32, endPoint x: 386, endPoint y: 70, distance: 358.7
click at [30, 32] on img at bounding box center [51, 30] width 56 height 14
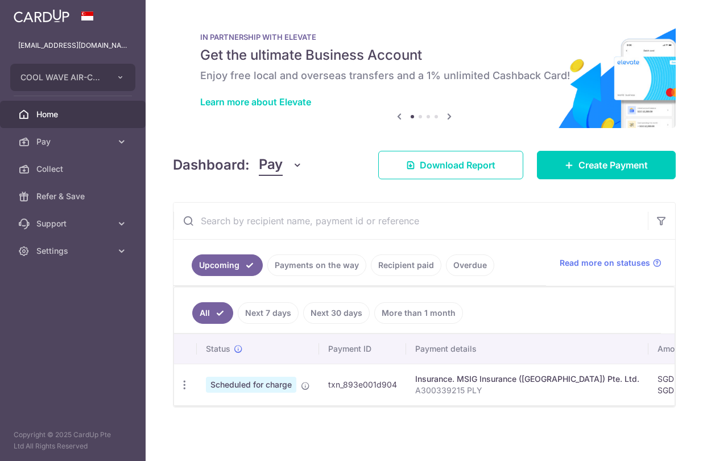
scroll to position [10, 0]
drag, startPoint x: 307, startPoint y: 290, endPoint x: 308, endPoint y: 279, distance: 10.9
click at [307, 289] on ul "All Next 7 days Next 30 days More than 1 month" at bounding box center [417, 310] width 487 height 46
drag, startPoint x: 313, startPoint y: 267, endPoint x: 298, endPoint y: 278, distance: 18.3
click at [313, 267] on link "Payments on the way" at bounding box center [316, 265] width 99 height 22
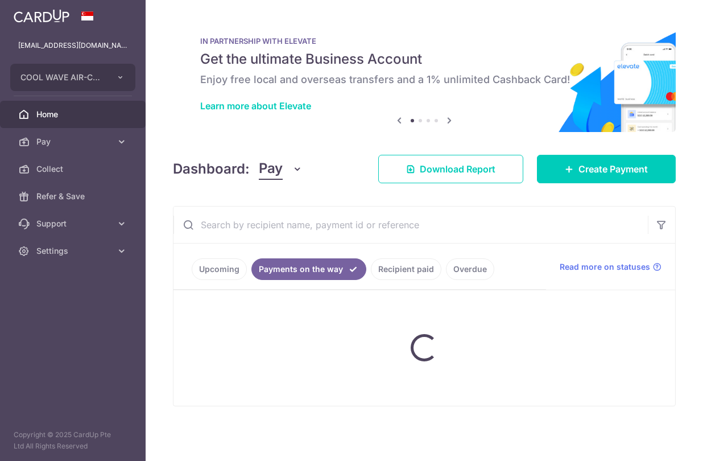
scroll to position [0, 0]
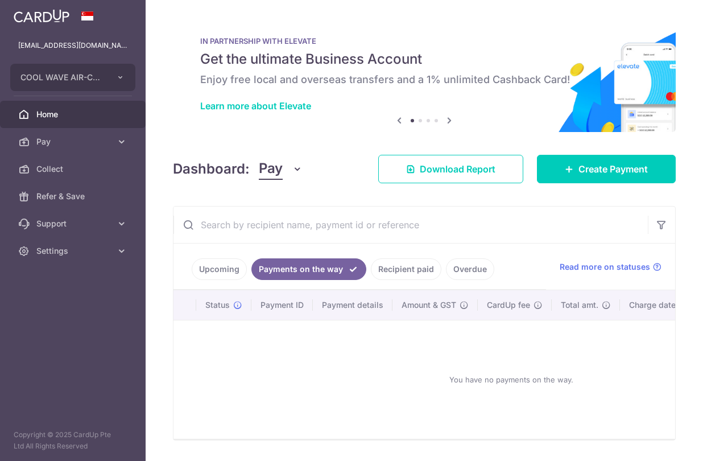
click at [234, 267] on link "Upcoming" at bounding box center [219, 269] width 55 height 22
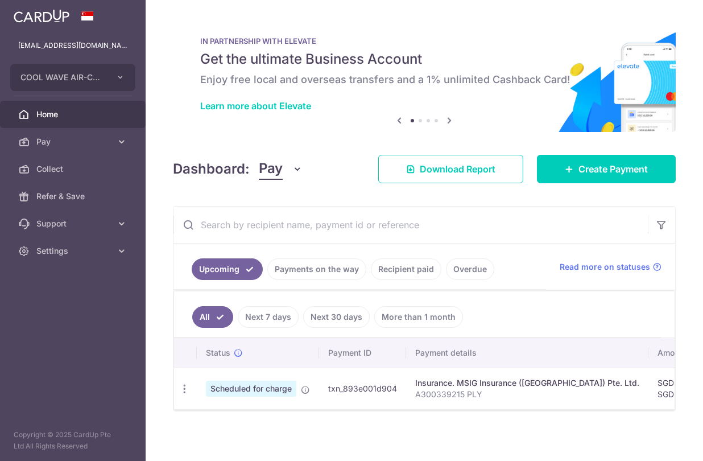
scroll to position [10, 0]
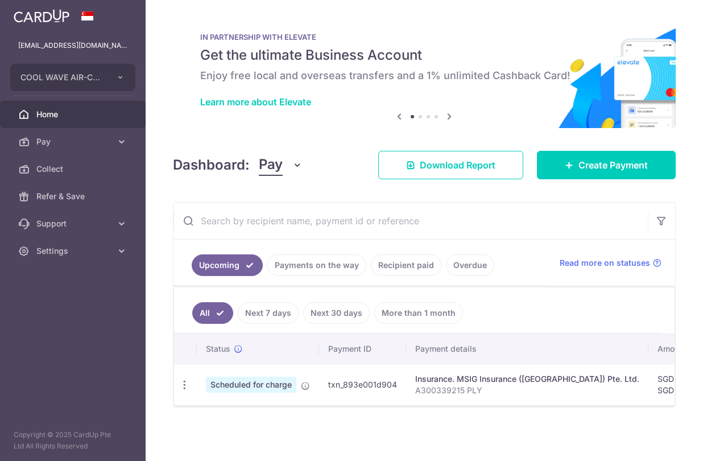
click at [267, 307] on link "Next 7 days" at bounding box center [268, 313] width 61 height 22
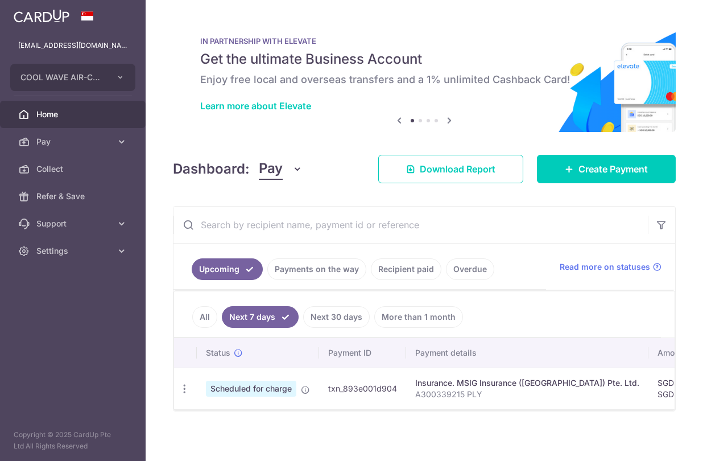
click at [201, 307] on link "All" at bounding box center [204, 317] width 25 height 22
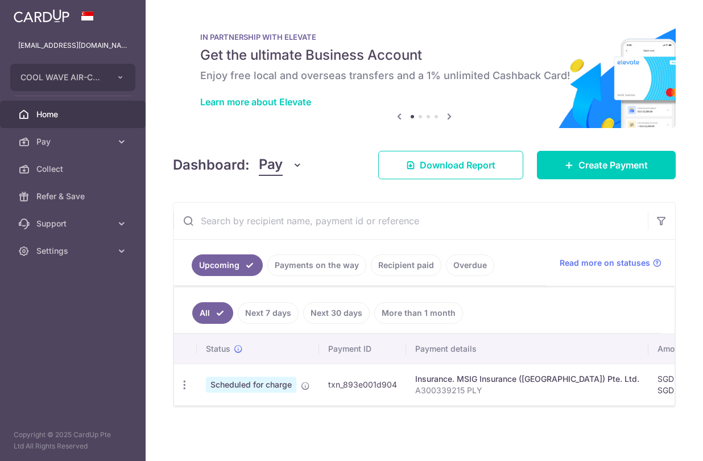
click at [300, 189] on div "× Pause Schedule Pause all future payments in this series Pause just this one p…" at bounding box center [424, 230] width 557 height 461
click at [580, 158] on span "Create Payment" at bounding box center [613, 165] width 69 height 14
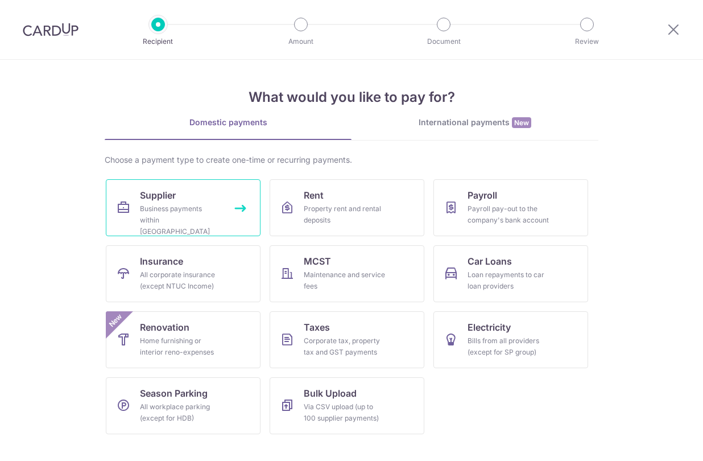
drag, startPoint x: 110, startPoint y: 110, endPoint x: 177, endPoint y: 199, distance: 110.5
click at [110, 110] on div "What would you like to pay for? Domestic payments International payments New Ch…" at bounding box center [352, 251] width 494 height 383
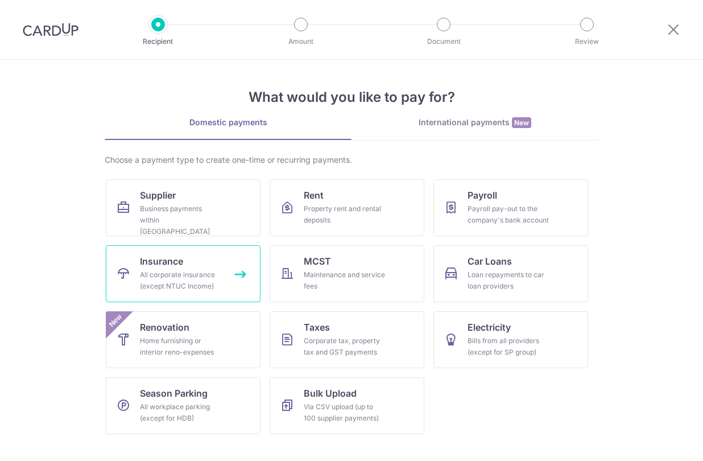
click at [196, 281] on div "All corporate insurance (except NTUC Income)" at bounding box center [181, 280] width 82 height 23
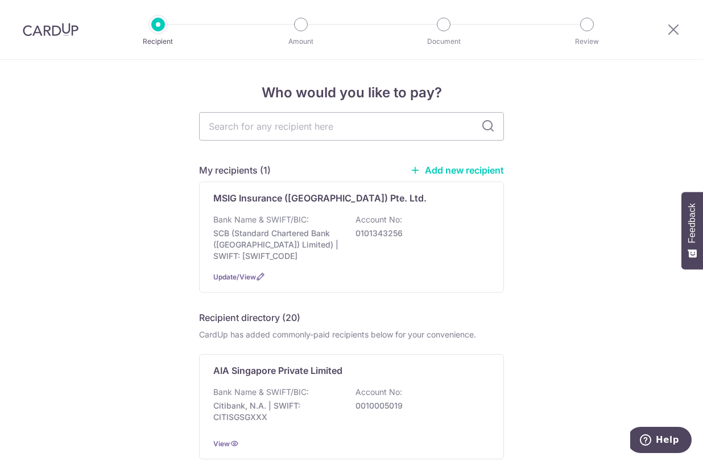
click at [455, 252] on div "Bank Name & SWIFT/BIC: SCB (Standard Chartered Bank (Singapore) Limited) | SWIF…" at bounding box center [351, 238] width 276 height 48
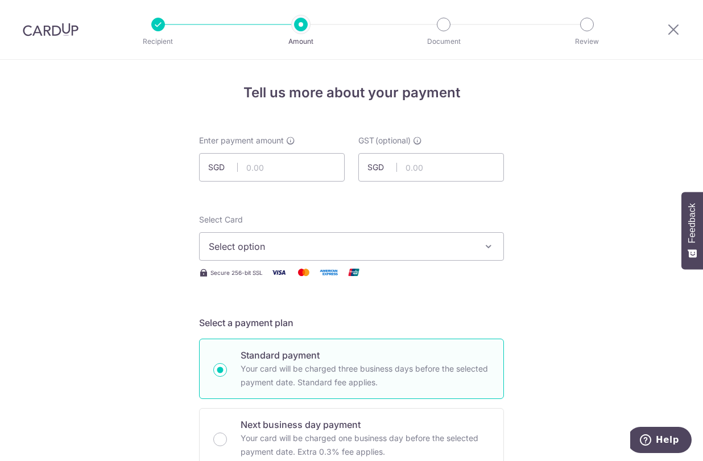
click at [237, 256] on button "Select option" at bounding box center [351, 246] width 305 height 28
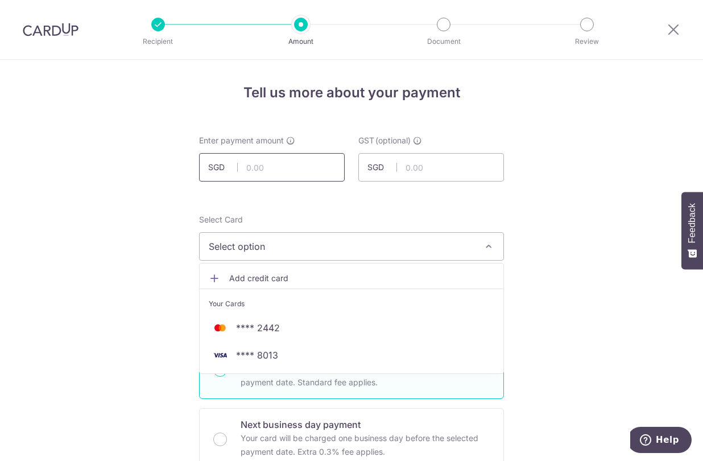
drag, startPoint x: 256, startPoint y: 177, endPoint x: 290, endPoint y: 170, distance: 34.9
click at [258, 177] on input "text" at bounding box center [272, 167] width 146 height 28
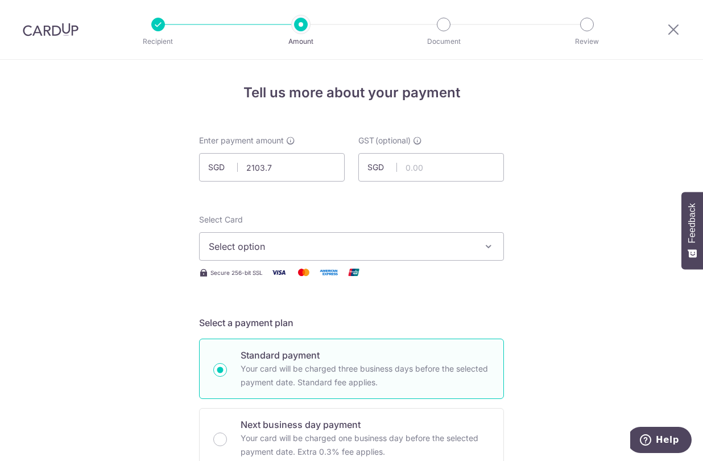
type input "2,103.70"
drag, startPoint x: 586, startPoint y: 168, endPoint x: 561, endPoint y: 182, distance: 28.0
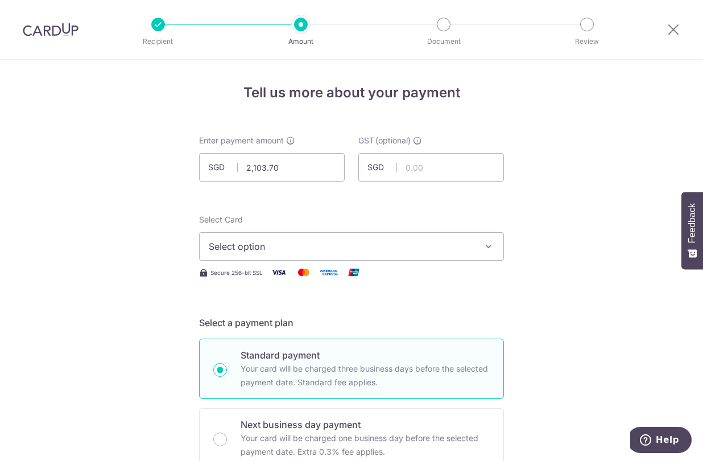
click at [408, 249] on span "Select option" at bounding box center [341, 246] width 265 height 14
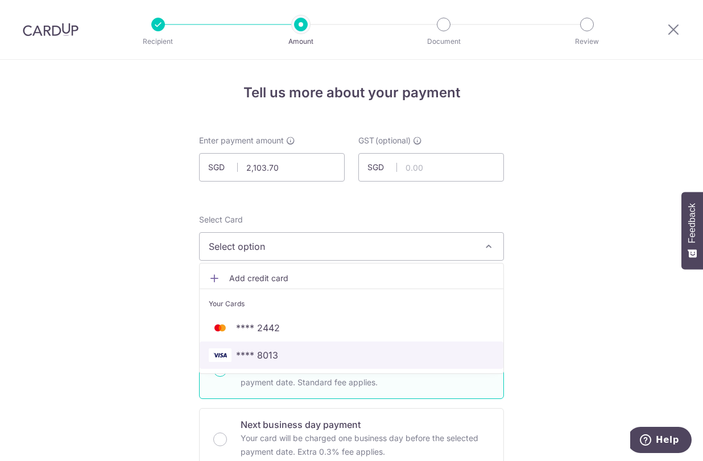
click at [352, 359] on span "**** 8013" at bounding box center [352, 355] width 286 height 14
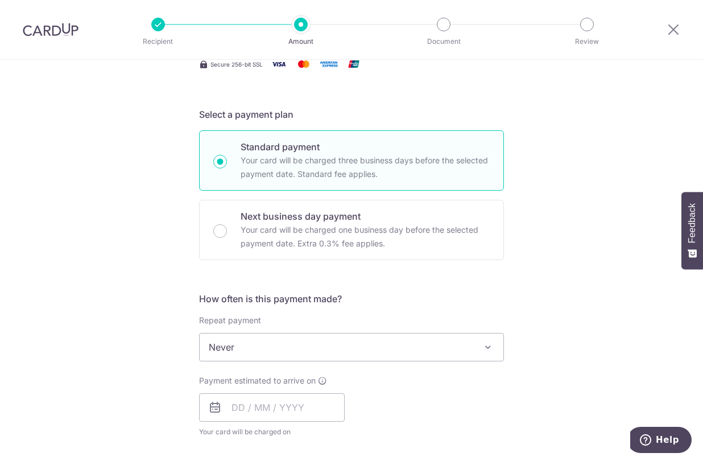
scroll to position [228, 0]
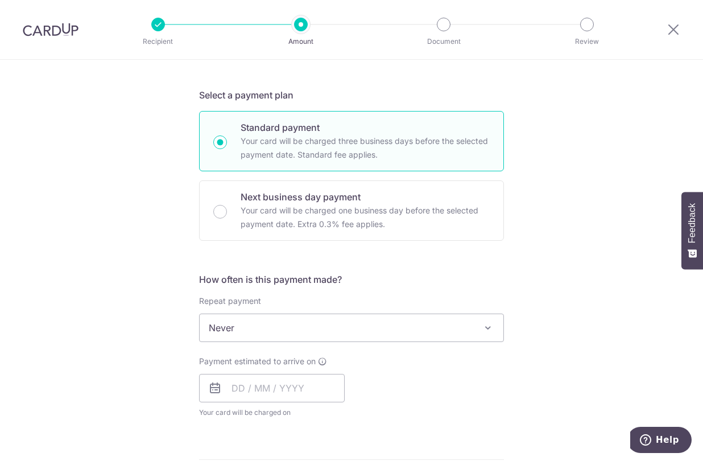
click at [370, 330] on span "Never" at bounding box center [352, 327] width 304 height 27
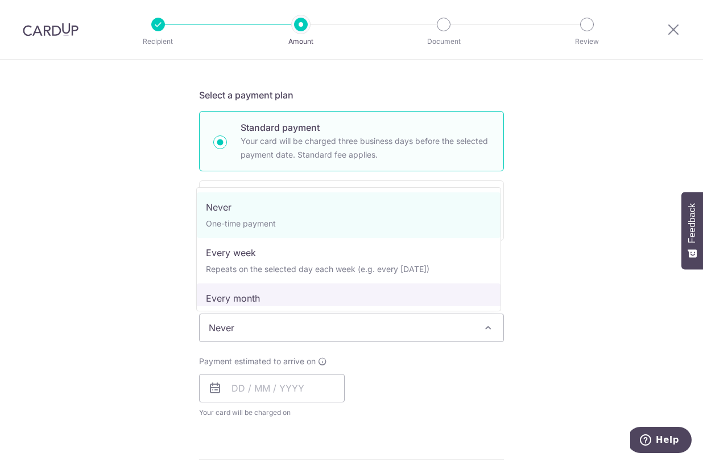
click at [620, 298] on div "Tell us more about your payment Enter payment amount SGD 2,103.70 2103.70 GST (…" at bounding box center [351, 384] width 703 height 1105
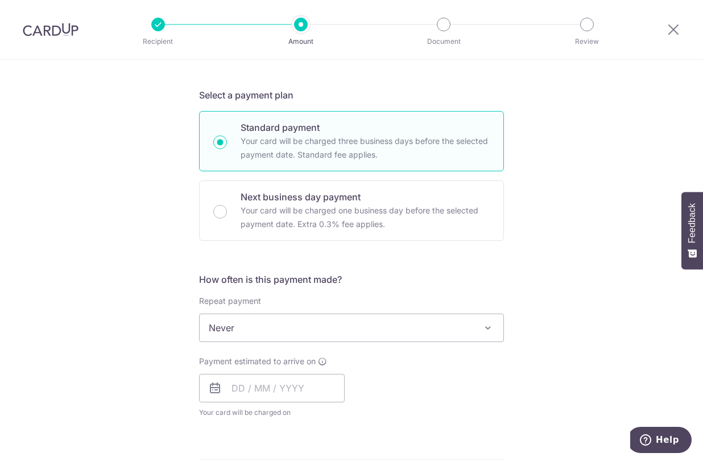
click at [266, 360] on span "Payment estimated to arrive on" at bounding box center [257, 361] width 117 height 11
click at [265, 375] on input "text" at bounding box center [272, 388] width 146 height 28
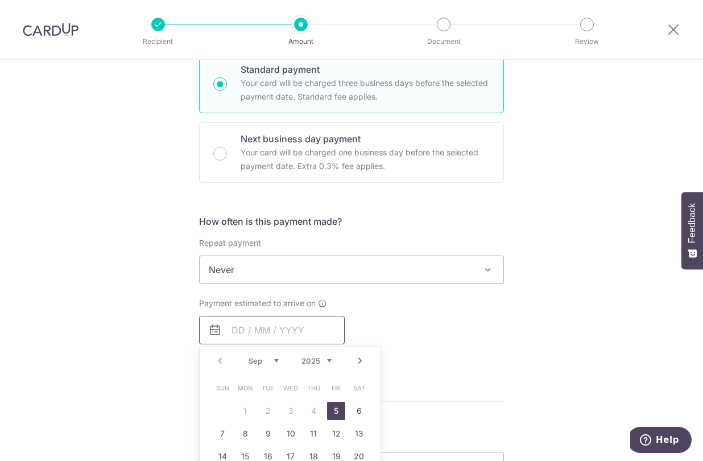
scroll to position [398, 0]
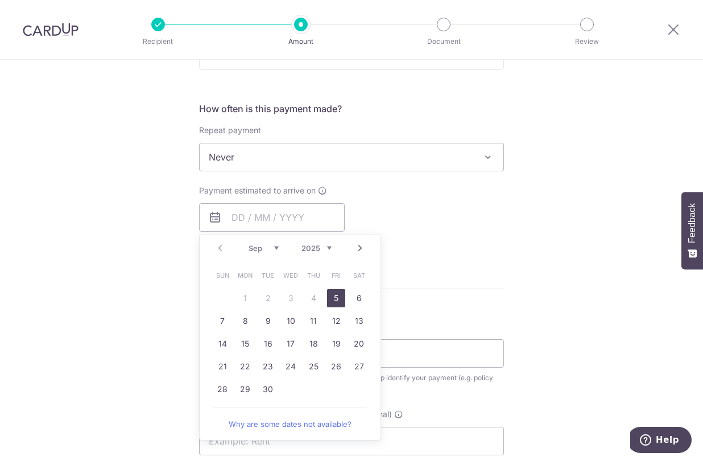
drag, startPoint x: 330, startPoint y: 295, endPoint x: 551, endPoint y: 217, distance: 233.9
click at [331, 295] on link "5" at bounding box center [336, 298] width 18 height 18
type input "[DATE]"
click at [551, 217] on div "Tell us more about your payment Enter payment amount SGD 2,103.70 2103.70 GST (…" at bounding box center [351, 214] width 703 height 1105
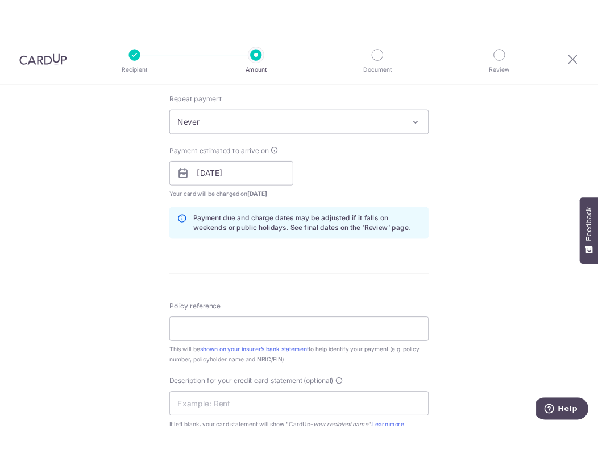
scroll to position [512, 0]
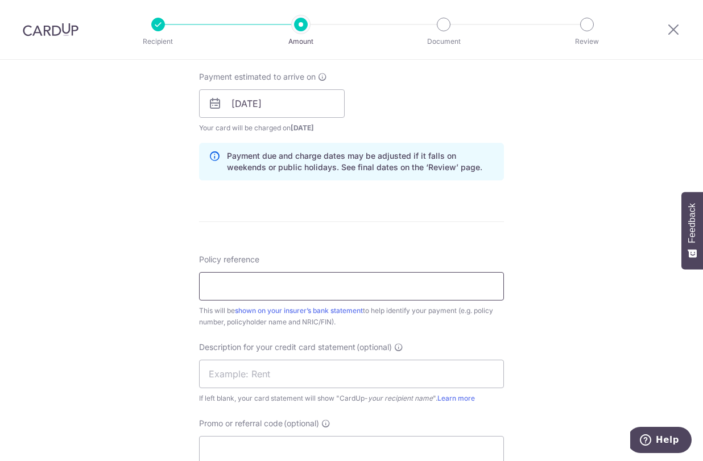
drag, startPoint x: 277, startPoint y: 292, endPoint x: 283, endPoint y: 280, distance: 13.0
click at [277, 291] on input "Policy reference" at bounding box center [351, 286] width 305 height 28
click at [297, 279] on input "Policy reference" at bounding box center [351, 286] width 305 height 28
click at [258, 252] on form "Enter payment amount SGD 2,103.70 2103.70 GST (optional) SGD Select Card **** 8…" at bounding box center [351, 134] width 305 height 1023
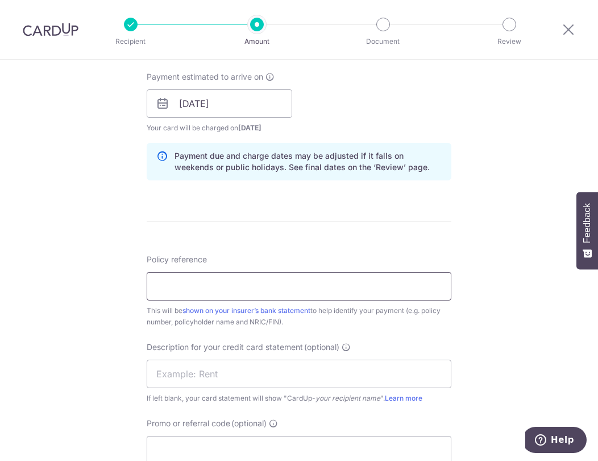
click at [326, 282] on input "Policy reference" at bounding box center [299, 286] width 305 height 28
type input "A"
type input "A301532250 WIC"
click at [510, 332] on div "Tell us more about your payment Enter payment amount SGD 2,103.70 2103.70 GST (…" at bounding box center [299, 124] width 598 height 1152
click at [458, 225] on div "Tell us more about your payment Enter payment amount SGD 2,103.70 2103.70 GST (…" at bounding box center [299, 124] width 598 height 1152
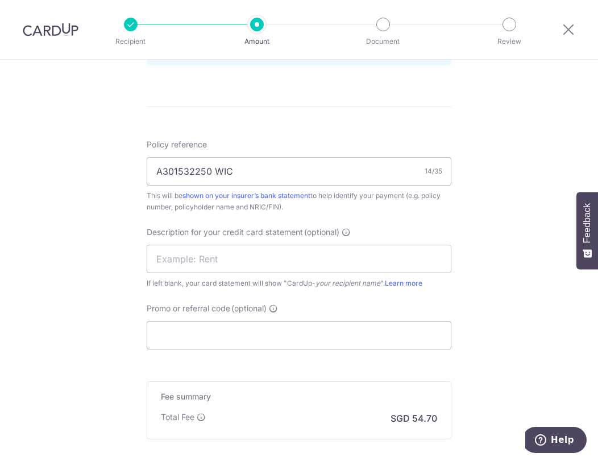
scroll to position [740, 0]
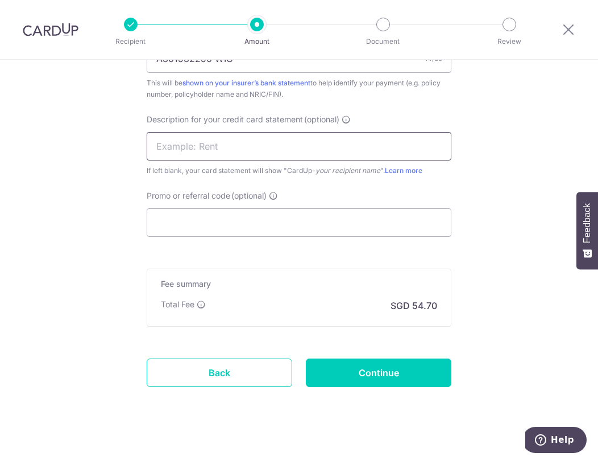
drag, startPoint x: 263, startPoint y: 137, endPoint x: 278, endPoint y: 150, distance: 19.3
click at [263, 137] on input "text" at bounding box center [299, 146] width 305 height 28
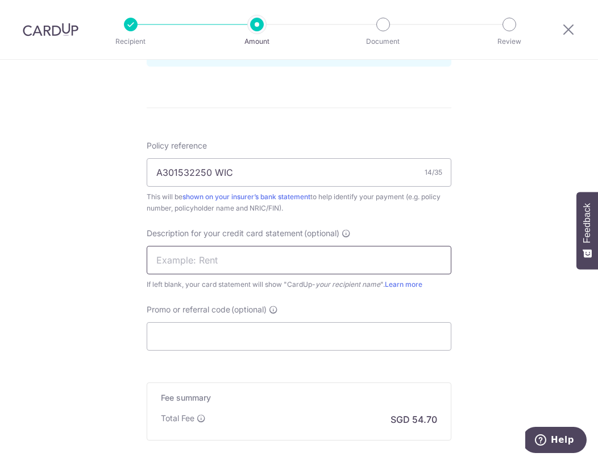
click at [305, 251] on input "text" at bounding box center [299, 260] width 305 height 28
click at [353, 259] on input "text" at bounding box center [299, 260] width 305 height 28
type input "W"
type input "MSIG WIC"
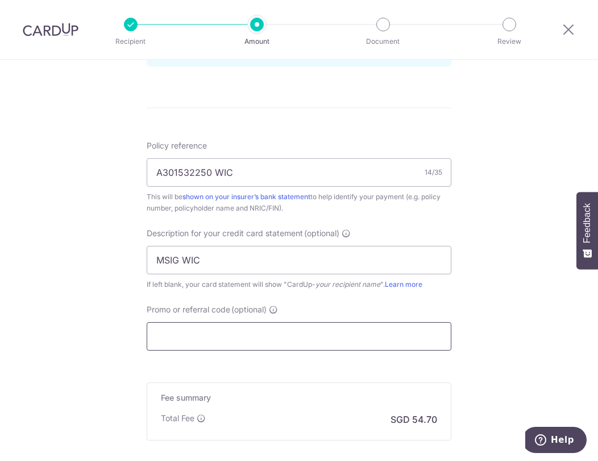
click at [368, 333] on input "Promo or referral code (optional)" at bounding box center [299, 336] width 305 height 28
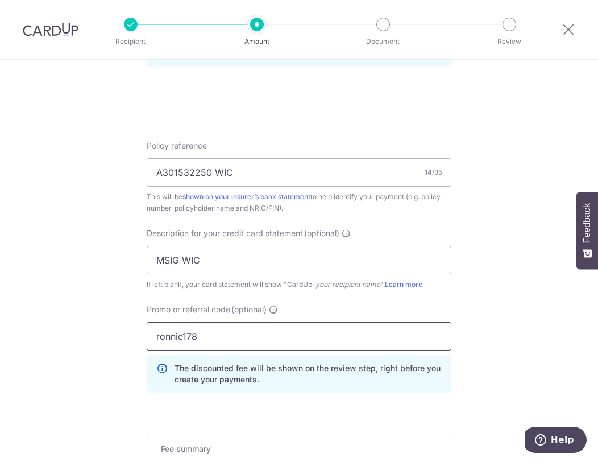
type input "ronnie178"
click at [477, 332] on div "Tell us more about your payment Enter payment amount SGD 2,103.70 2103.70 GST (…" at bounding box center [299, 35] width 598 height 1203
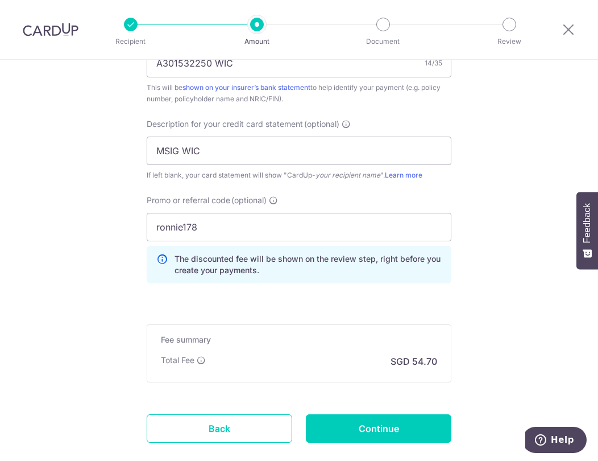
scroll to position [796, 0]
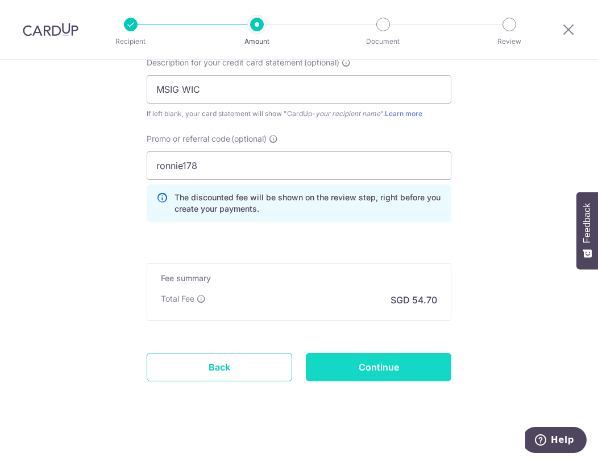
click at [389, 364] on input "Continue" at bounding box center [379, 367] width 146 height 28
type input "Create Schedule"
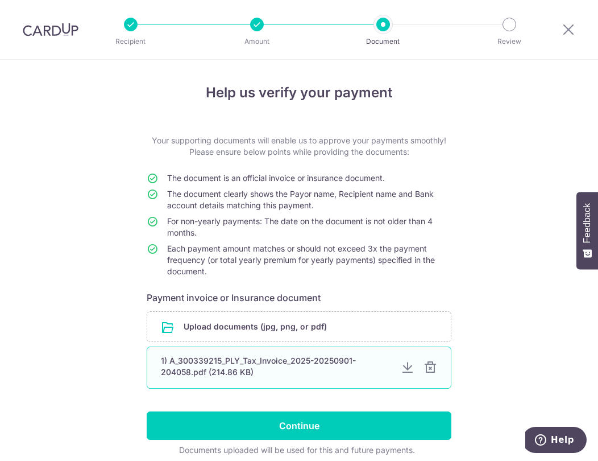
click at [431, 370] on div at bounding box center [431, 368] width 14 height 14
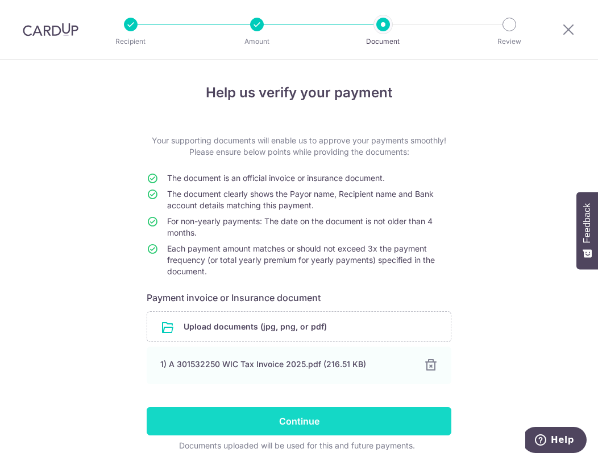
scroll to position [44, 0]
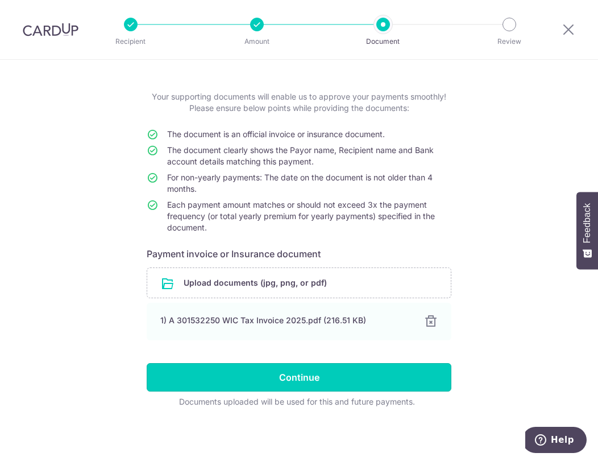
click at [305, 385] on input "Continue" at bounding box center [299, 377] width 305 height 28
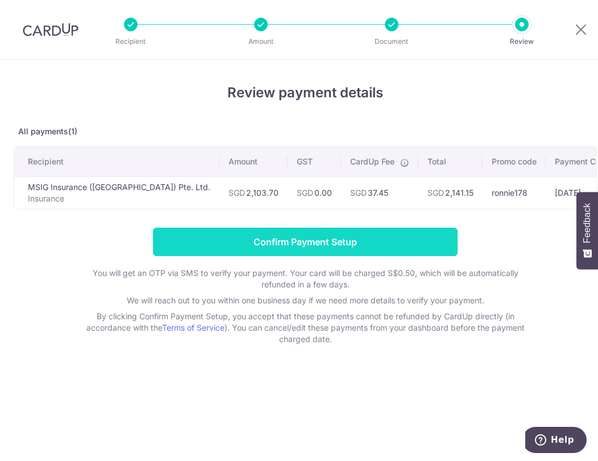
click at [381, 248] on input "Confirm Payment Setup" at bounding box center [305, 242] width 305 height 28
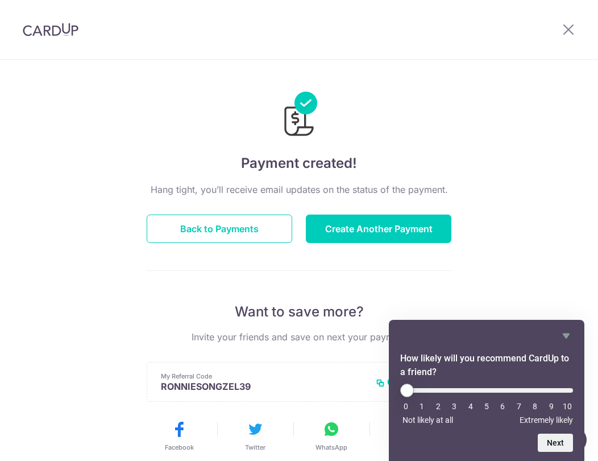
click at [481, 207] on div "Payment created! Hang tight, you’ll receive email updates on the status of the …" at bounding box center [299, 364] width 598 height 608
click at [572, 19] on div at bounding box center [568, 29] width 59 height 59
click at [568, 31] on icon at bounding box center [569, 29] width 14 height 14
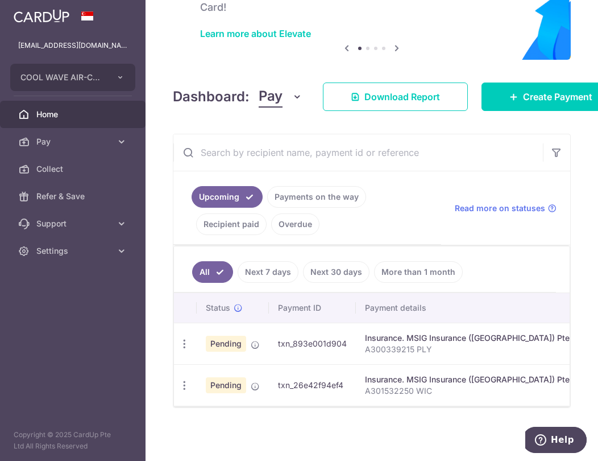
scroll to position [92, 0]
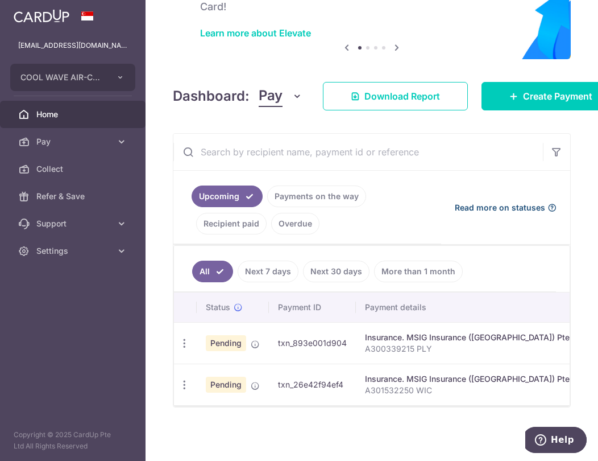
click at [550, 205] on icon at bounding box center [552, 207] width 9 height 9
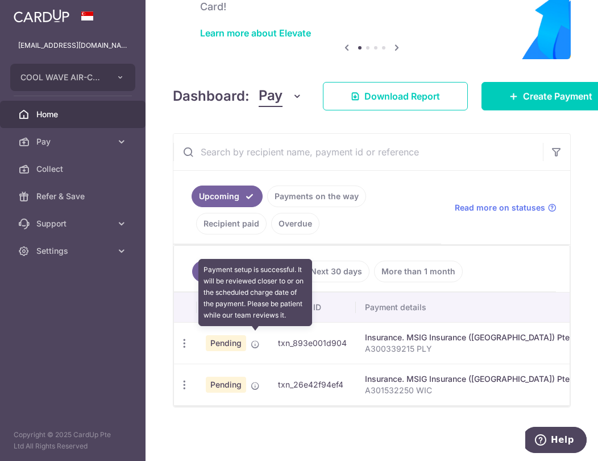
click at [254, 340] on icon at bounding box center [255, 344] width 9 height 9
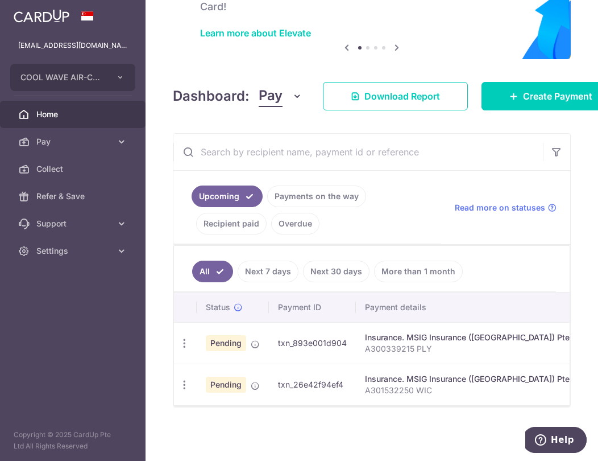
click at [510, 268] on ul "All Next 7 days Next 30 days More than 1 month" at bounding box center [365, 269] width 382 height 46
click at [251, 261] on link "Next 7 days" at bounding box center [268, 272] width 61 height 22
click at [446, 364] on td "Insurance. MSIG Insurance (Singapore) Pte. Ltd. A301532250 WIC" at bounding box center [477, 385] width 242 height 42
click at [433, 322] on td "Insurance. MSIG Insurance (Singapore) Pte. Ltd. A300339215 PLY" at bounding box center [477, 343] width 242 height 42
click at [388, 343] on p "A300339215 PLY" at bounding box center [477, 348] width 224 height 11
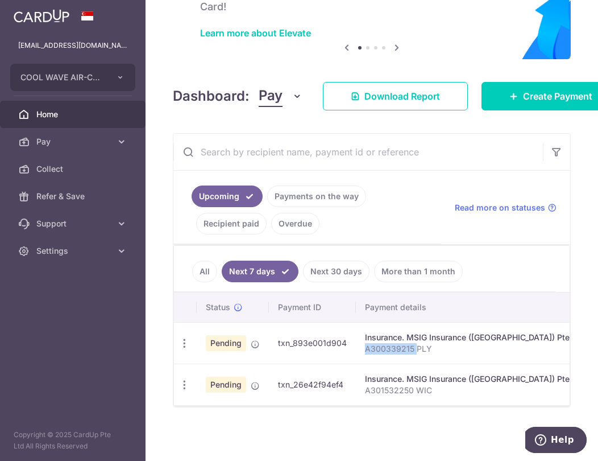
click at [388, 343] on p "A300339215 PLY" at bounding box center [477, 348] width 224 height 11
drag, startPoint x: 410, startPoint y: 347, endPoint x: 523, endPoint y: 338, distance: 113.5
click at [411, 347] on p "A300339215 PLY" at bounding box center [477, 348] width 224 height 11
click at [523, 343] on p "A300339215 PLY" at bounding box center [477, 348] width 224 height 11
click at [170, 205] on div "× Pause Schedule Pause all future payments in this series Pause just this one p…" at bounding box center [372, 230] width 453 height 461
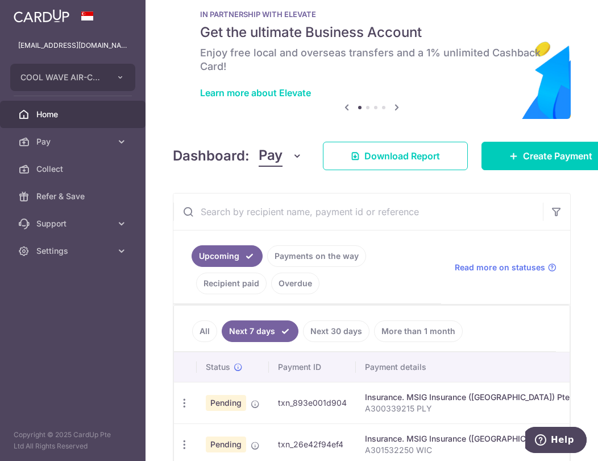
scroll to position [0, 0]
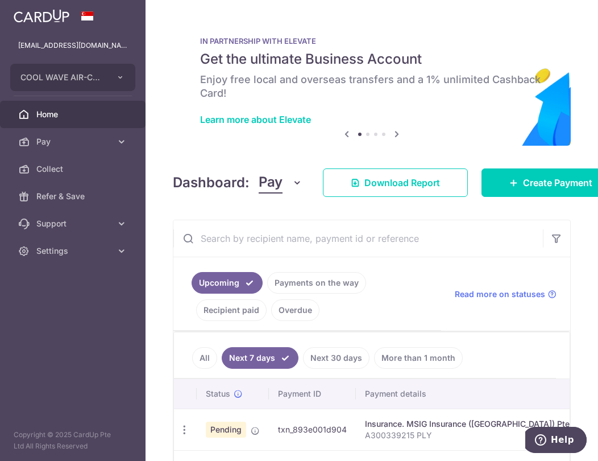
click at [95, 117] on span "Home" at bounding box center [73, 114] width 75 height 11
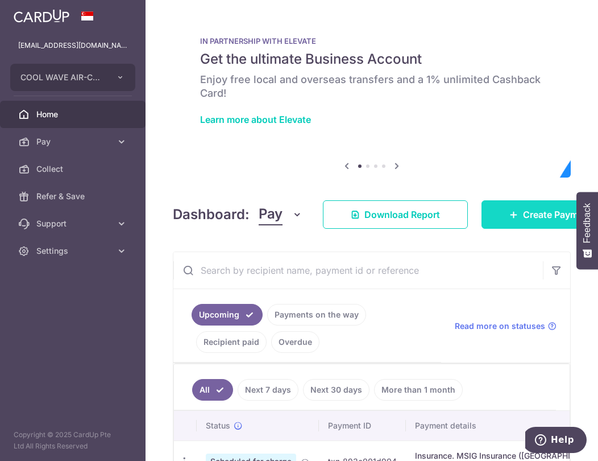
click at [508, 220] on link "Create Payment" at bounding box center [551, 214] width 139 height 28
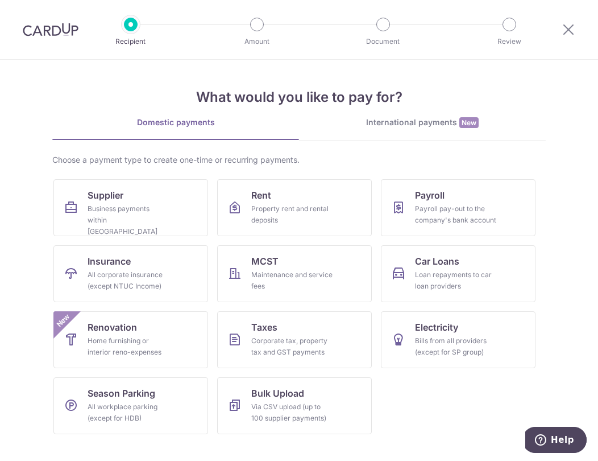
click at [84, 117] on div "Domestic payments" at bounding box center [175, 122] width 247 height 11
